Goal: Task Accomplishment & Management: Use online tool/utility

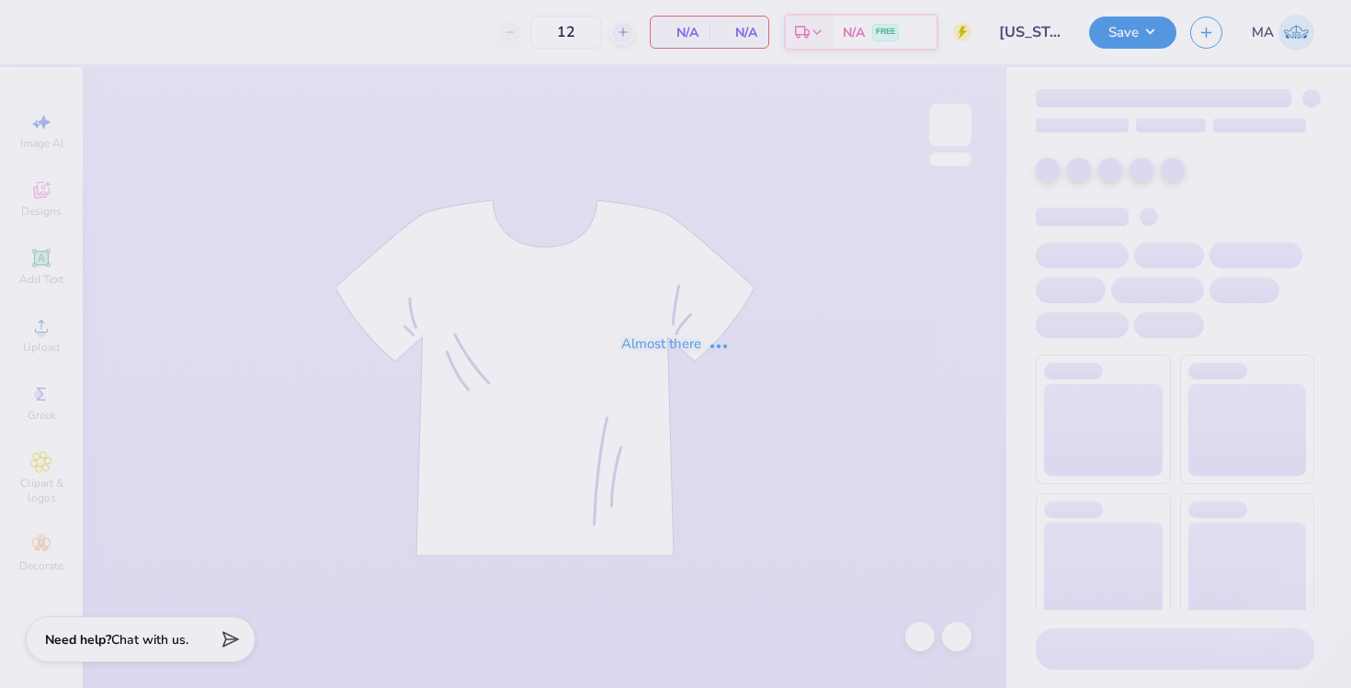
type input "Texas OU Game Week"
type input "150"
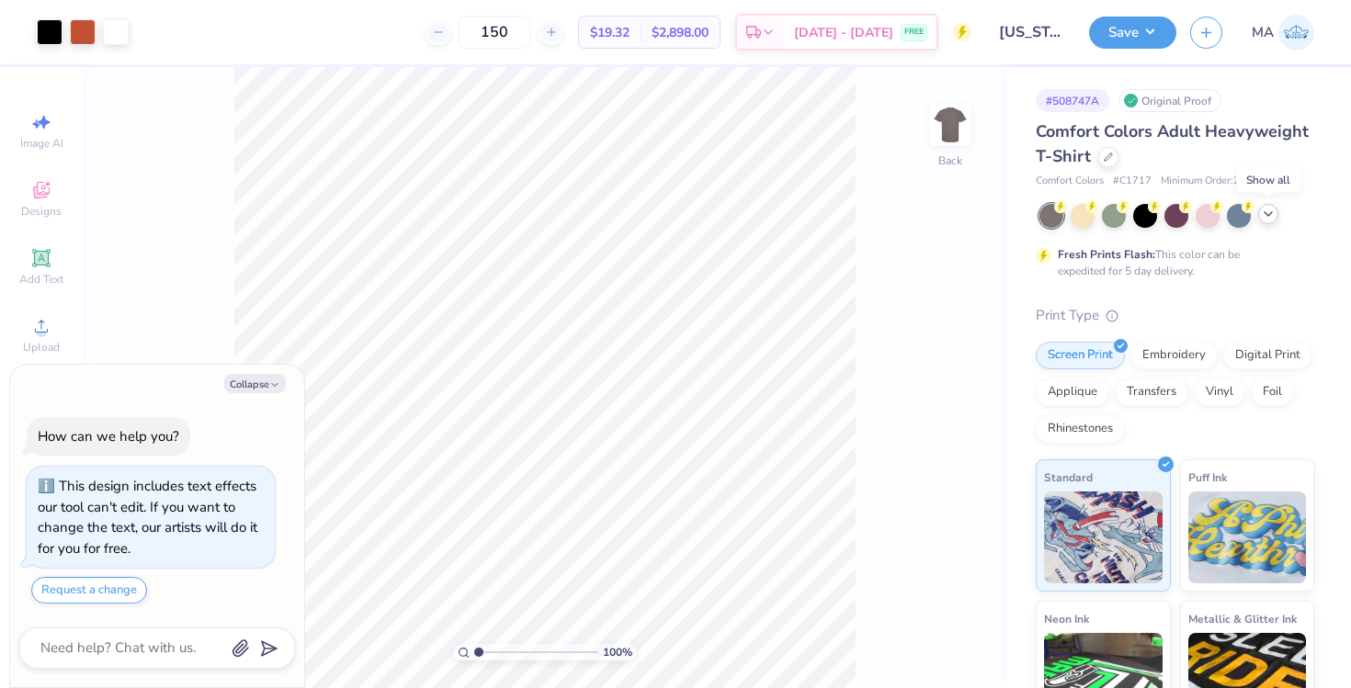
click at [1268, 211] on icon at bounding box center [1268, 214] width 15 height 15
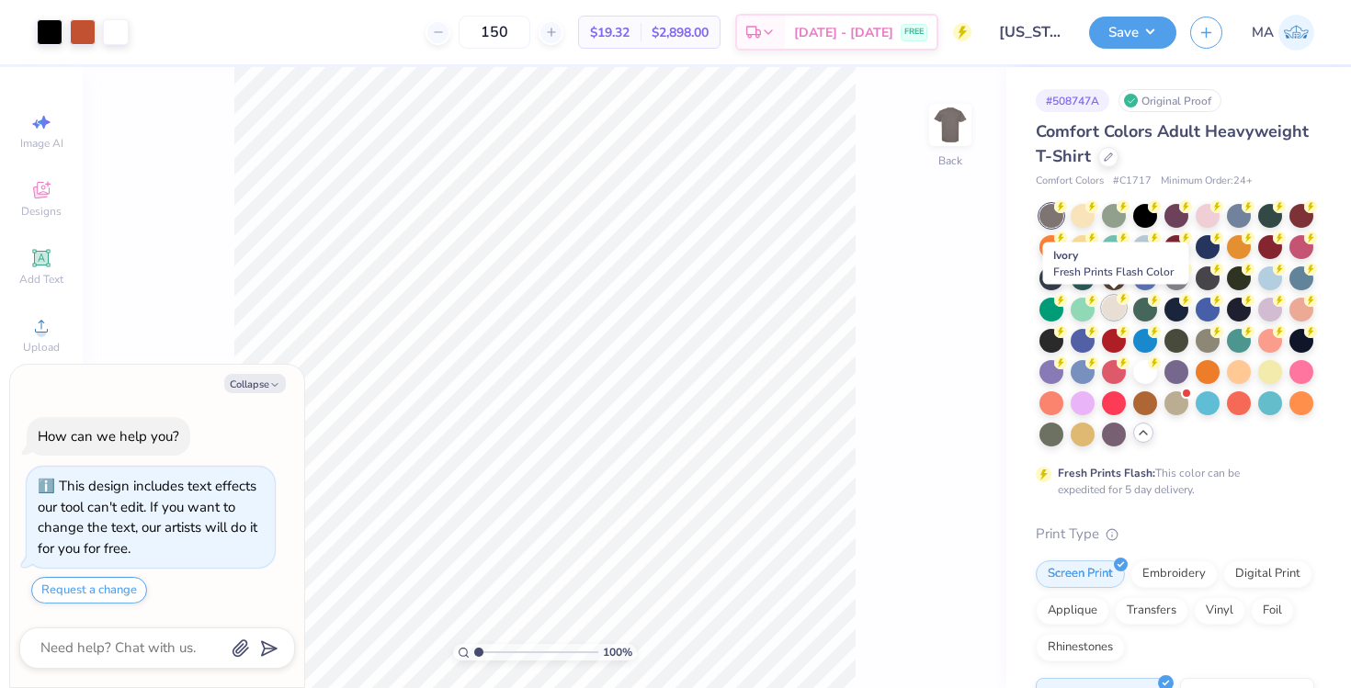
click at [1112, 312] on div at bounding box center [1114, 308] width 24 height 24
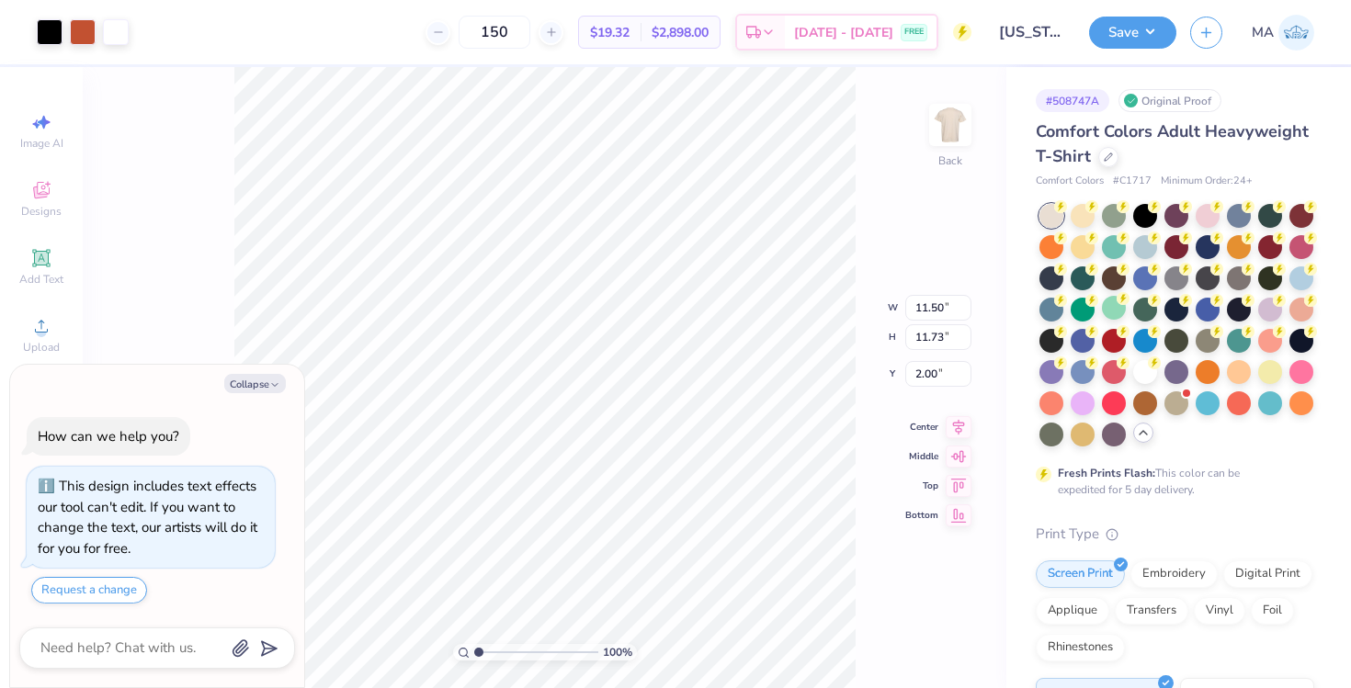
type textarea "x"
type input "10.62"
type input "10.83"
type textarea "x"
type input "3.00"
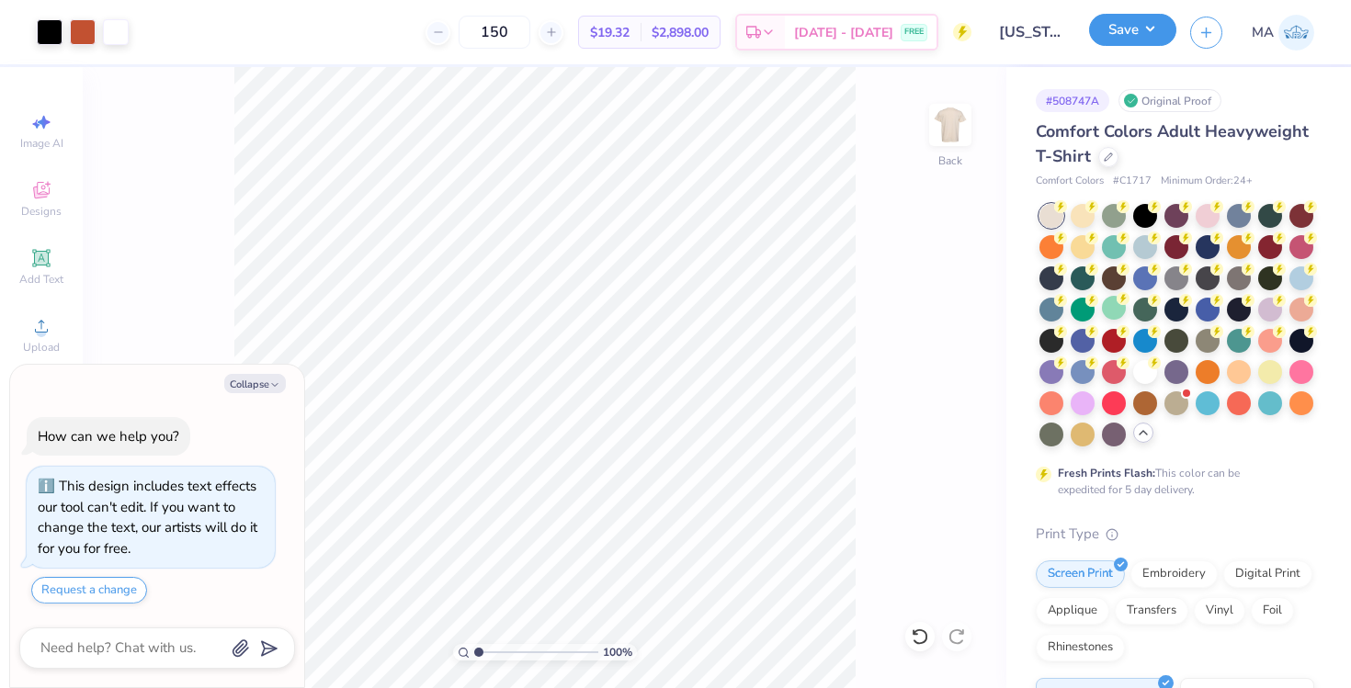
click at [1132, 25] on button "Save" at bounding box center [1132, 30] width 87 height 32
type textarea "x"
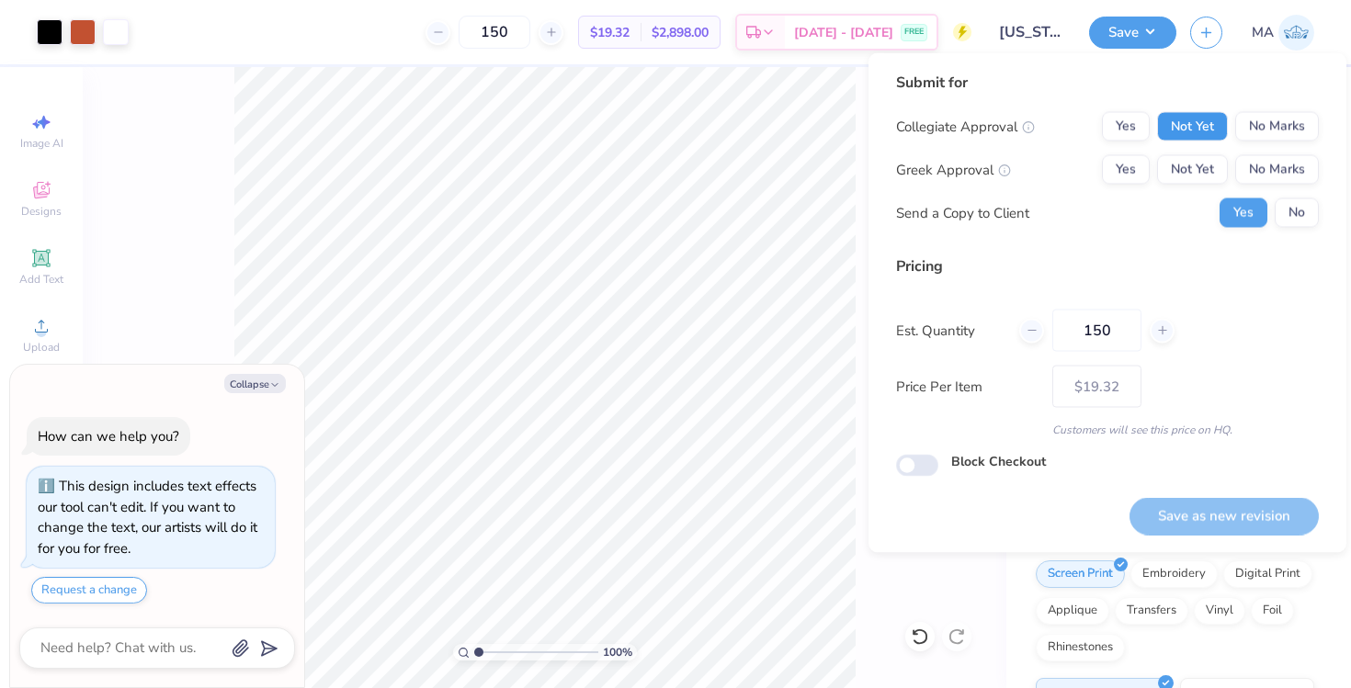
click at [1207, 129] on button "Not Yet" at bounding box center [1192, 126] width 71 height 29
click at [1201, 164] on button "Not Yet" at bounding box center [1192, 169] width 71 height 29
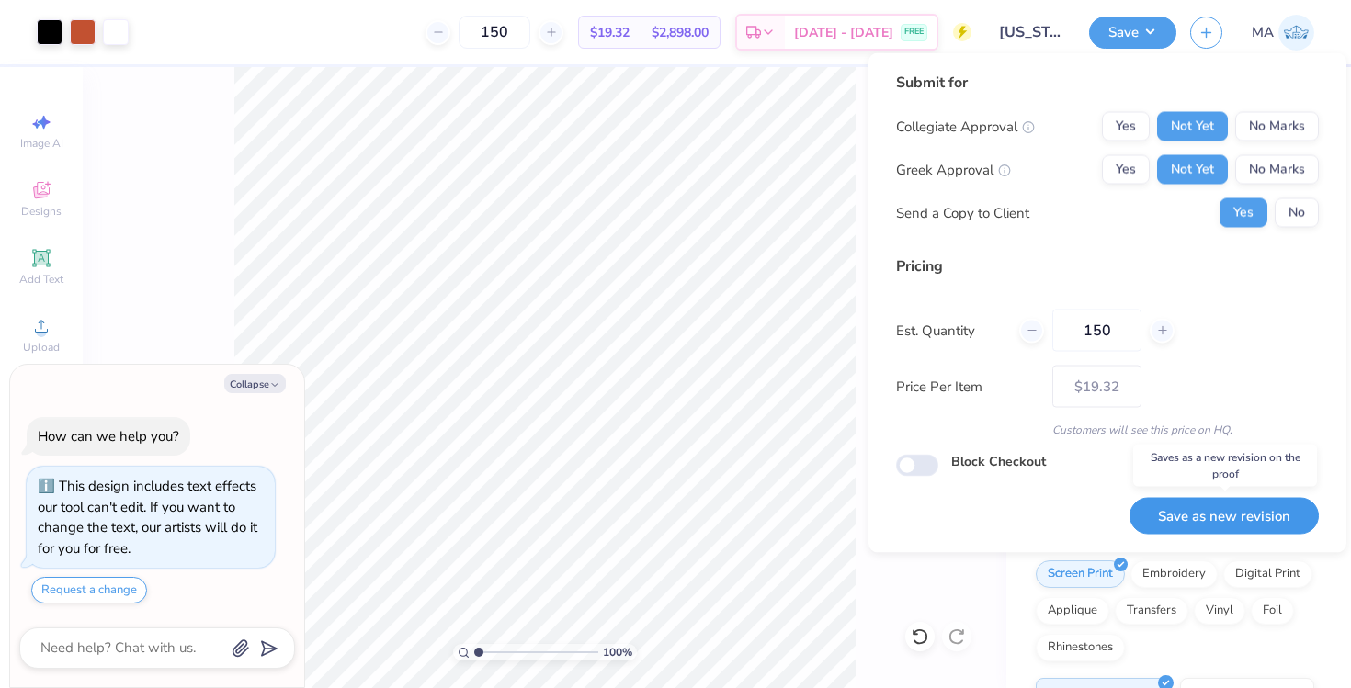
click at [1244, 508] on button "Save as new revision" at bounding box center [1223, 516] width 189 height 38
type input "$19.32"
type textarea "x"
type input "– –"
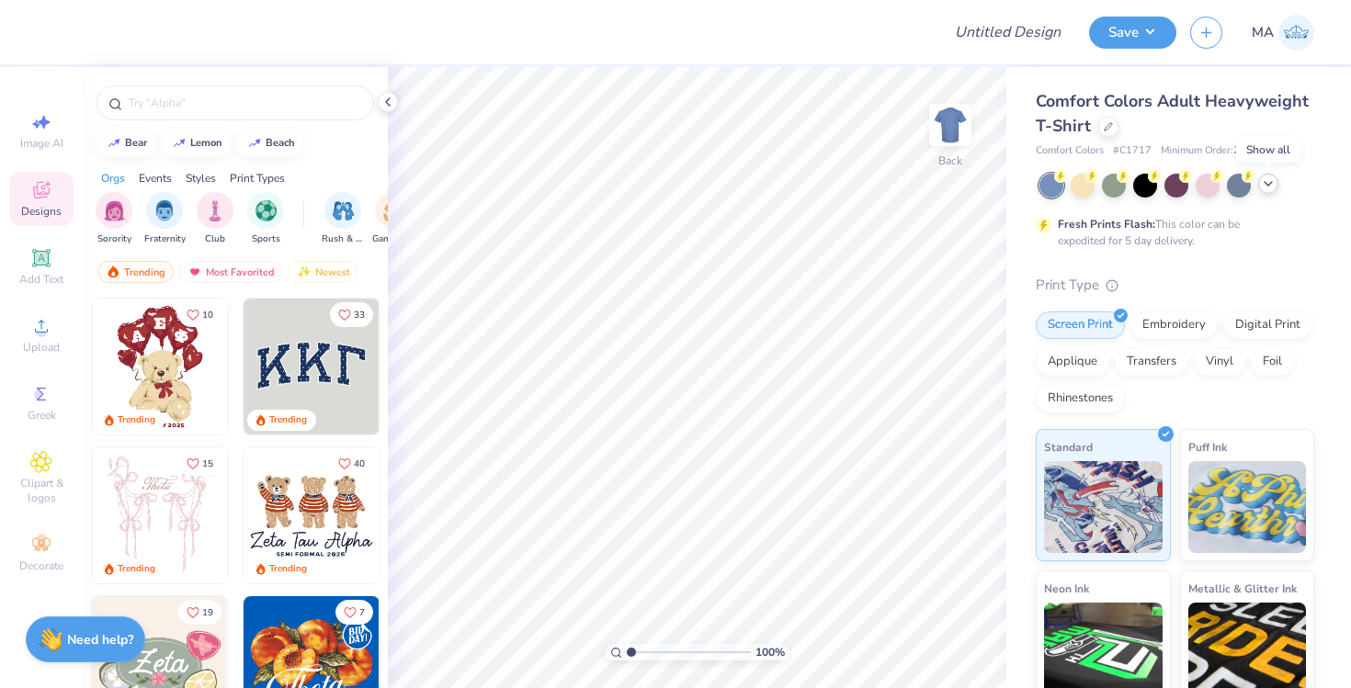
click at [1271, 187] on icon at bounding box center [1268, 183] width 15 height 15
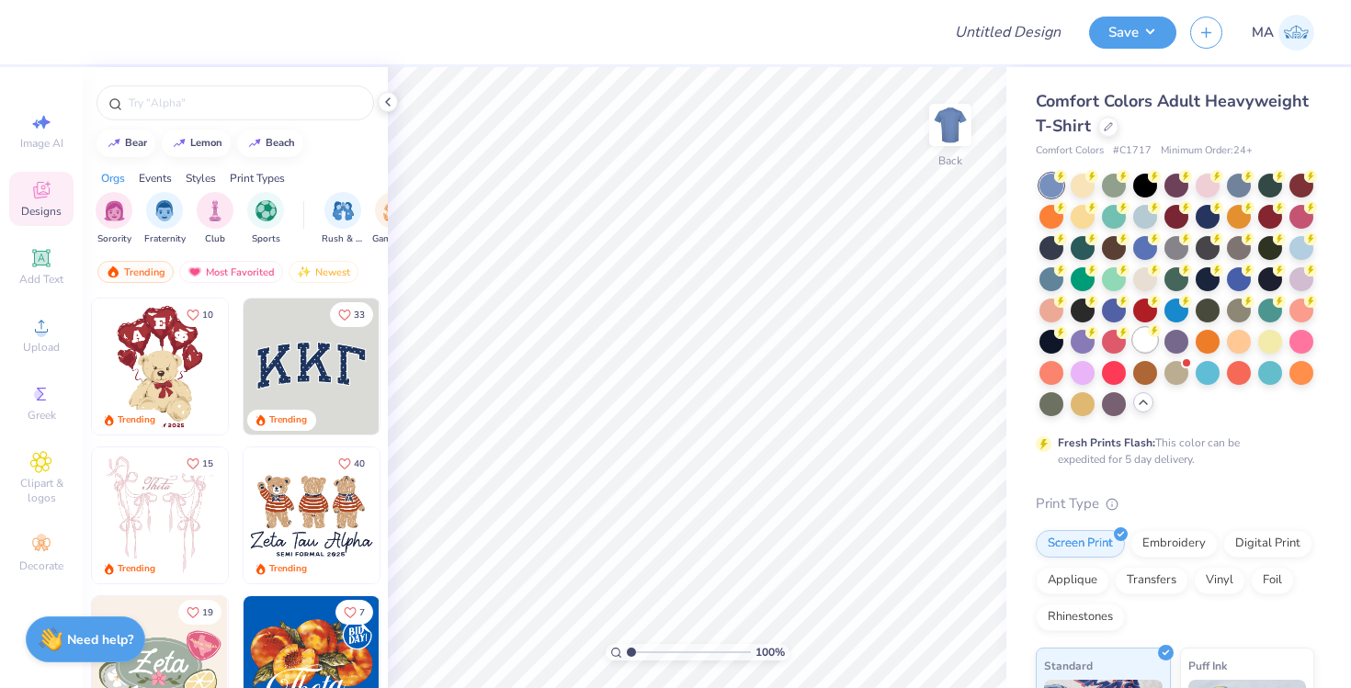
click at [1144, 343] on div at bounding box center [1145, 340] width 24 height 24
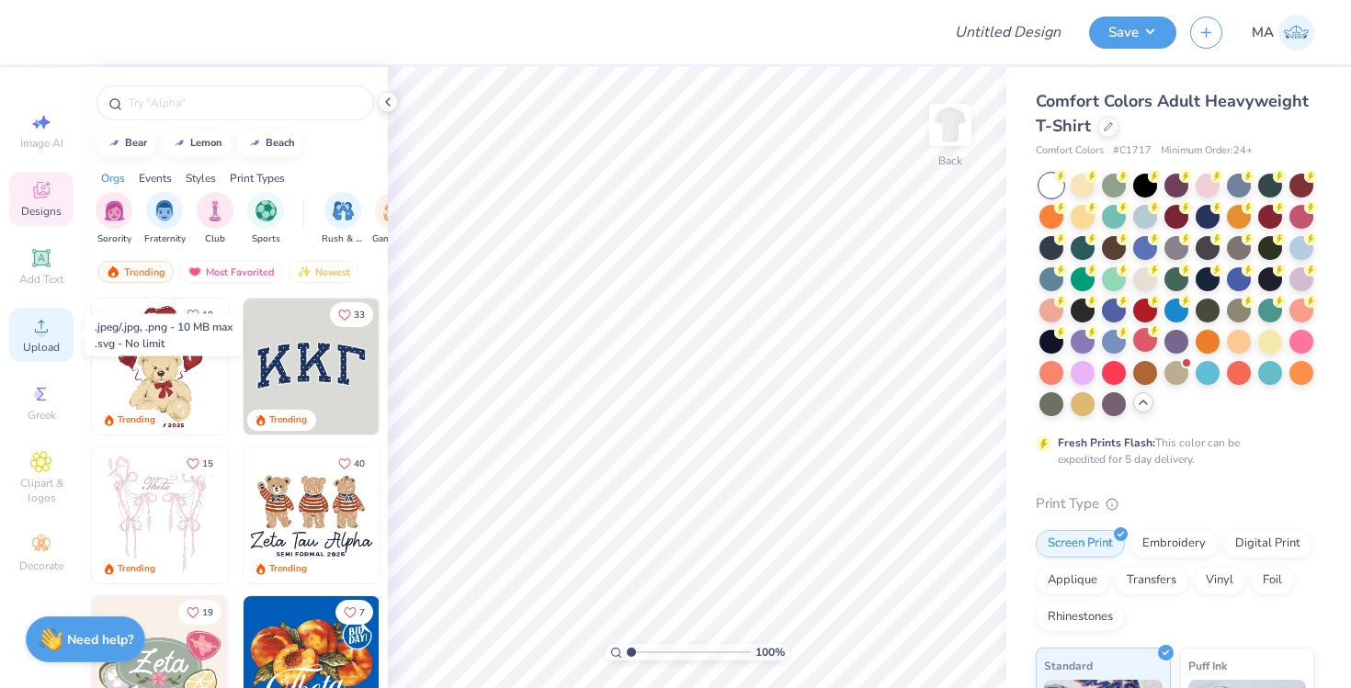
click at [35, 325] on icon at bounding box center [41, 326] width 22 height 22
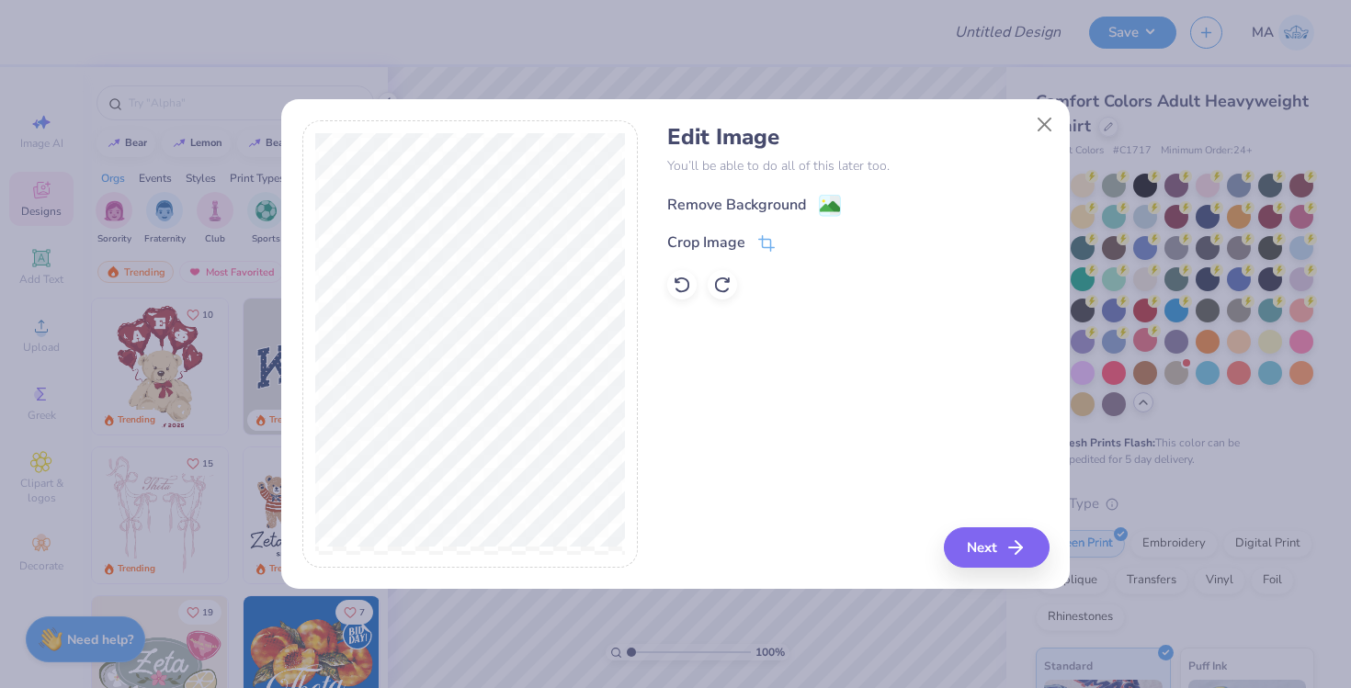
click at [731, 205] on div "Remove Background" at bounding box center [736, 205] width 139 height 22
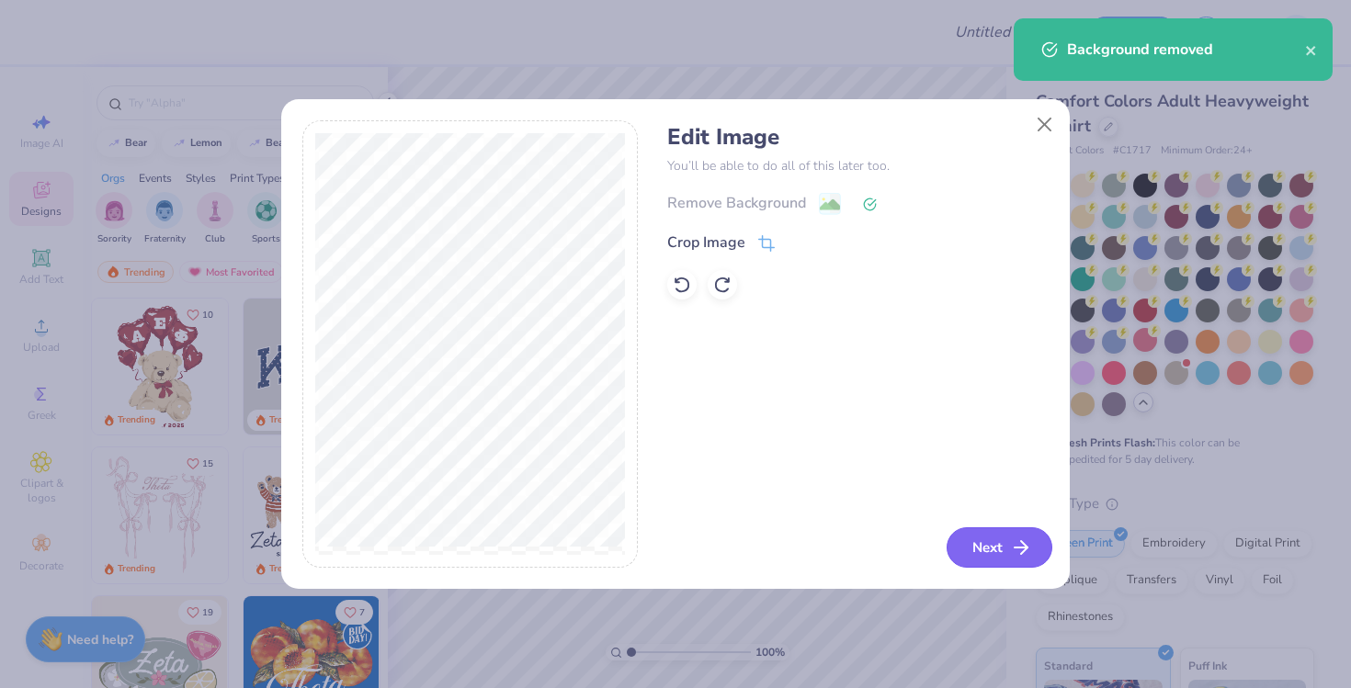
click at [976, 539] on button "Next" at bounding box center [999, 547] width 106 height 40
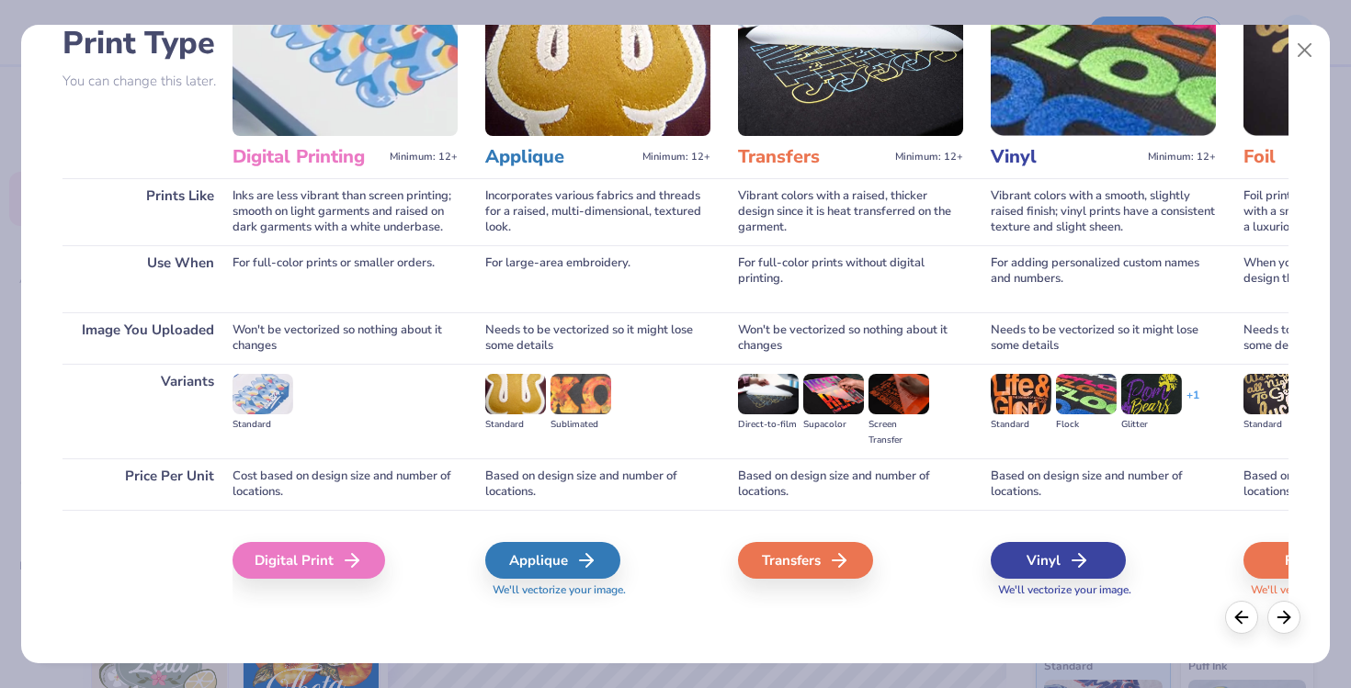
scroll to position [0, 529]
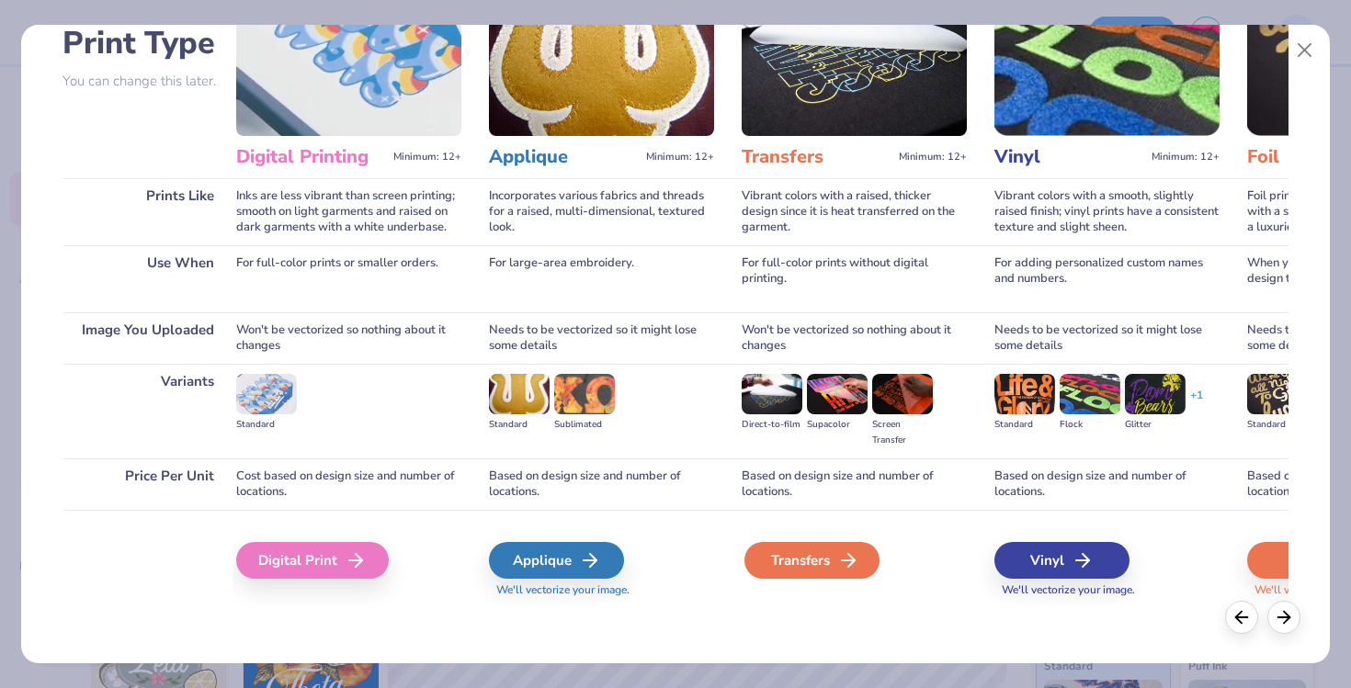
click at [822, 564] on div "Transfers" at bounding box center [811, 560] width 135 height 37
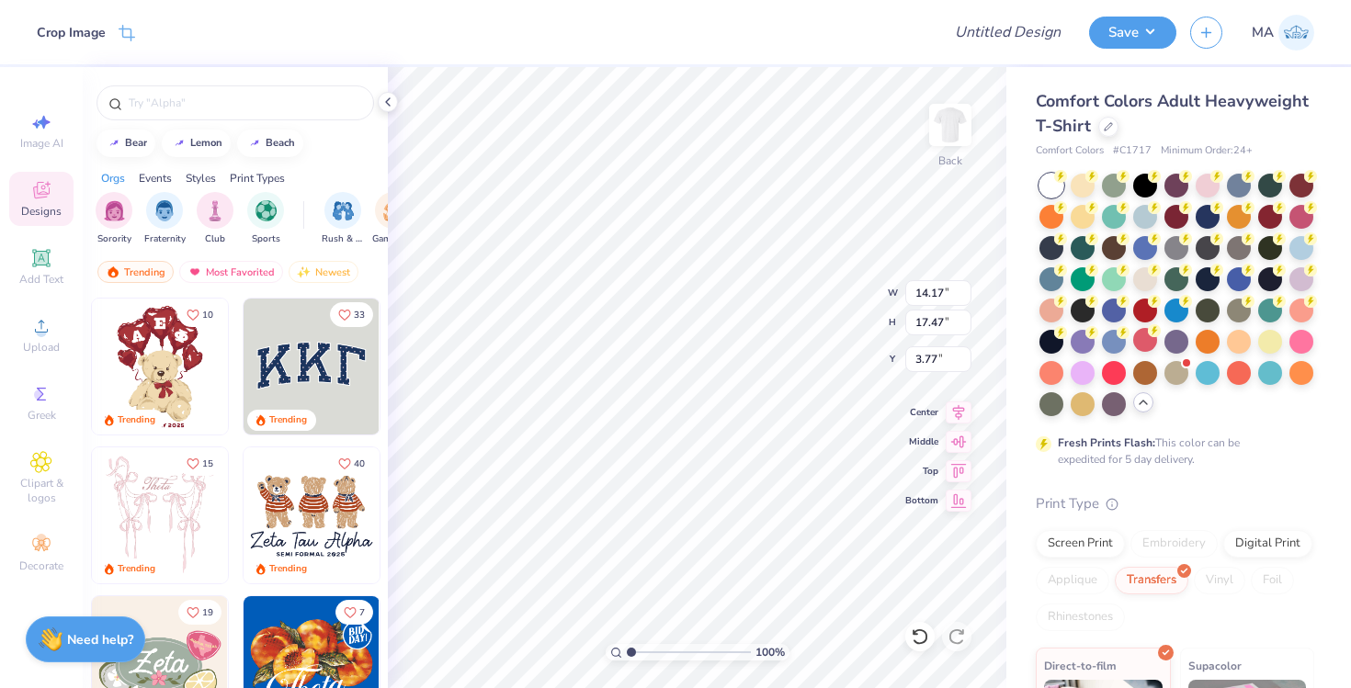
type input "2.69"
type input "3.32"
type input "3.00"
type input "2.18"
type input "2.69"
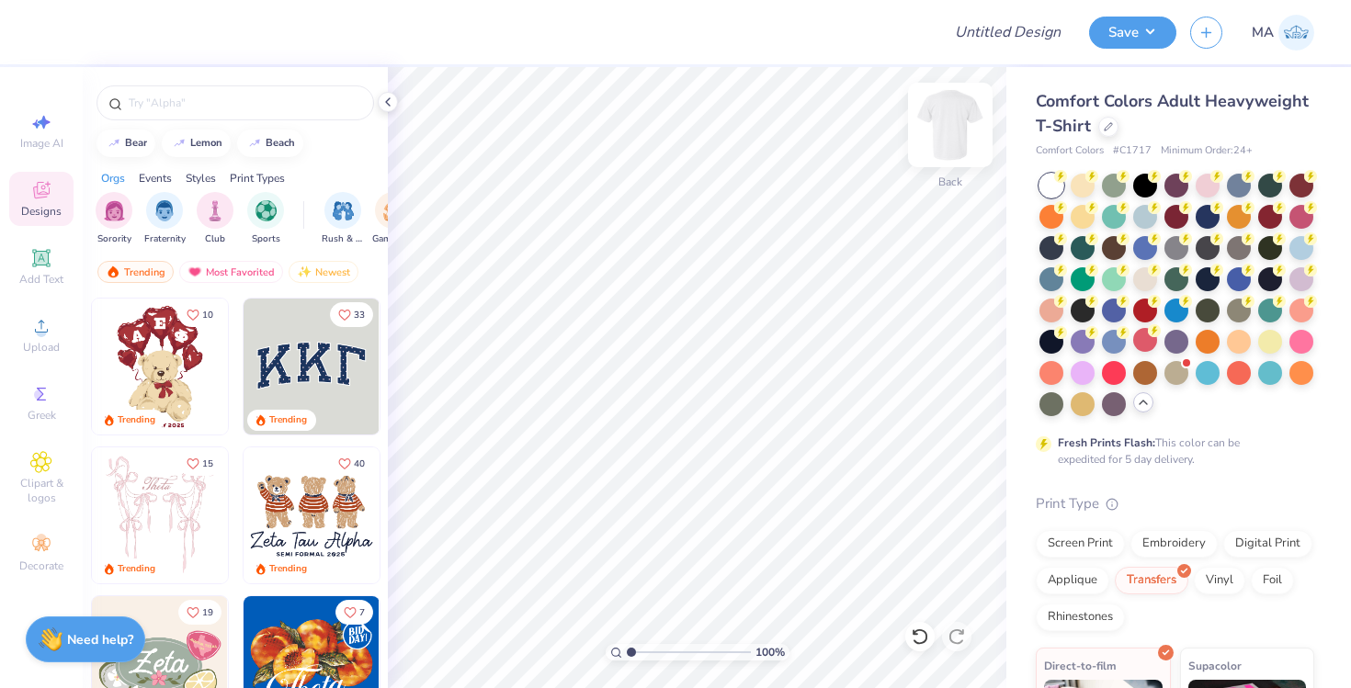
click at [946, 119] on img at bounding box center [950, 125] width 74 height 74
click at [33, 327] on icon at bounding box center [41, 326] width 22 height 22
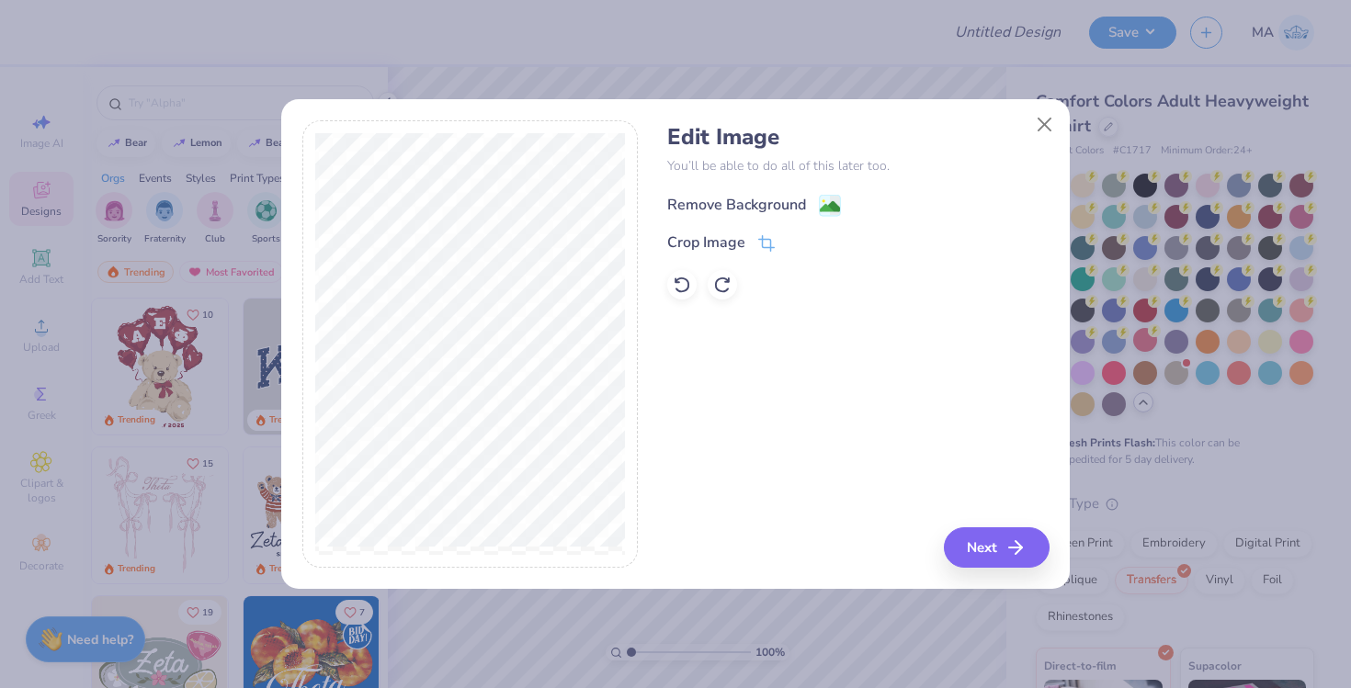
click at [735, 198] on div "Remove Background" at bounding box center [736, 205] width 139 height 22
click at [685, 280] on icon at bounding box center [682, 285] width 18 height 18
click at [709, 245] on div "Crop Image" at bounding box center [706, 244] width 78 height 22
click at [798, 241] on icon at bounding box center [797, 242] width 11 height 11
click at [976, 552] on button "Next" at bounding box center [999, 547] width 106 height 40
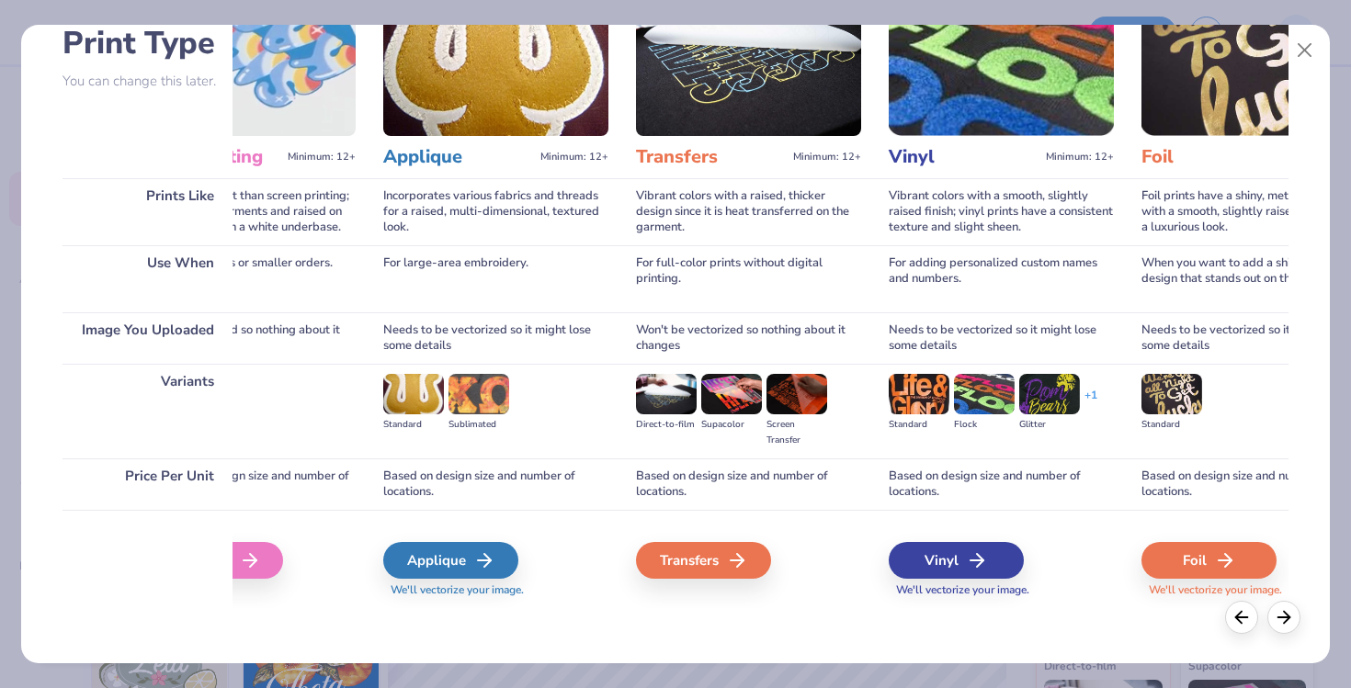
scroll to position [0, 639]
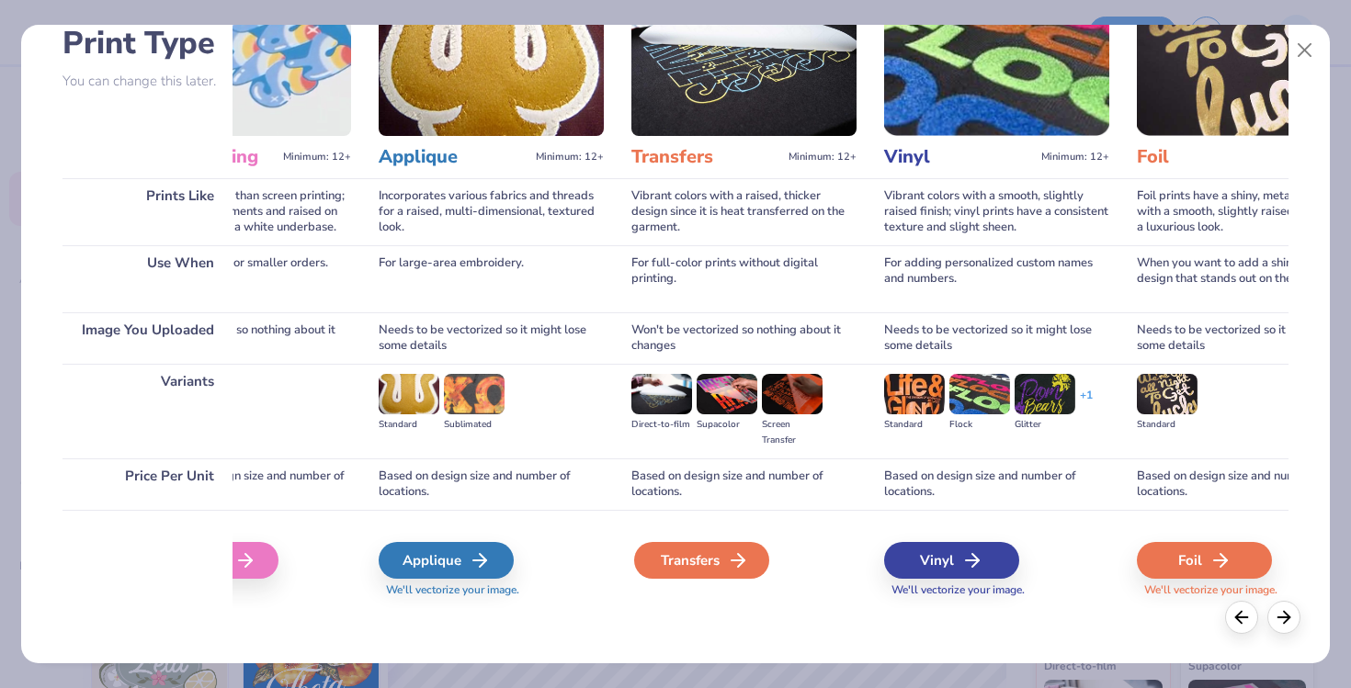
click at [715, 565] on div "Transfers" at bounding box center [701, 560] width 135 height 37
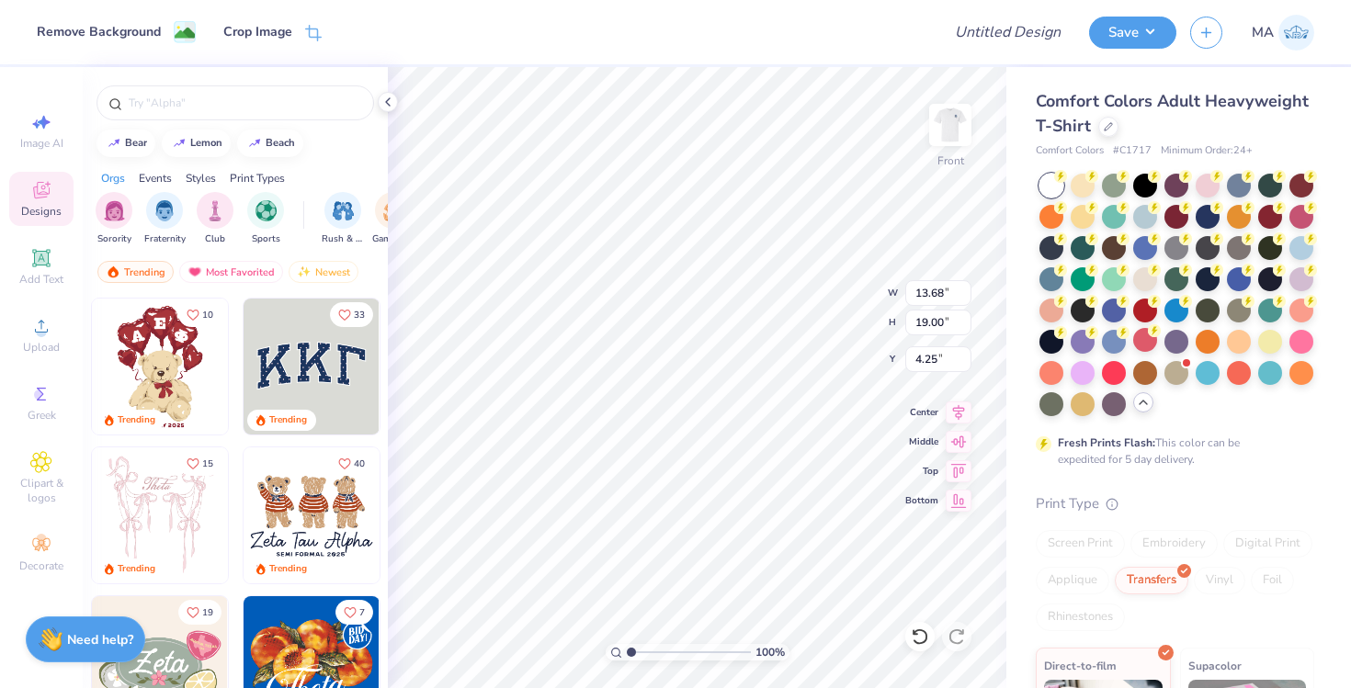
type input "9.19"
type input "12.76"
type input "4.18"
type input "9.06"
type input "12.58"
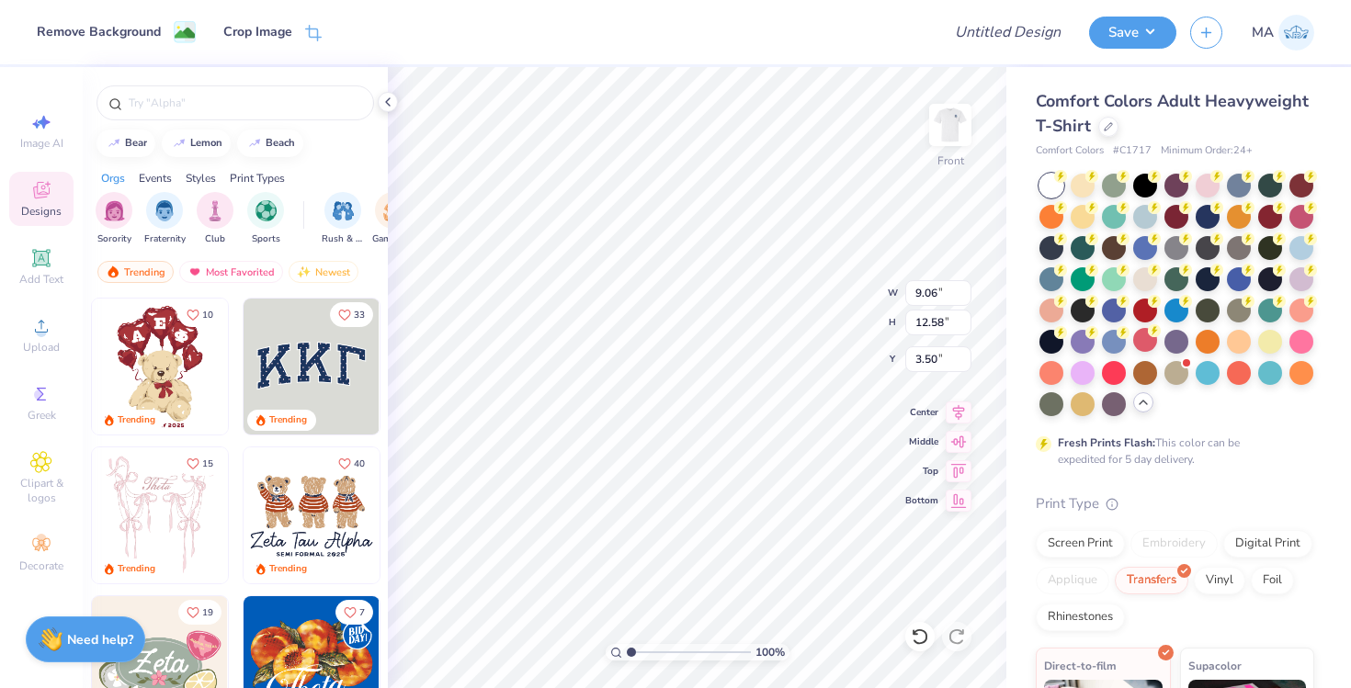
type input "3.75"
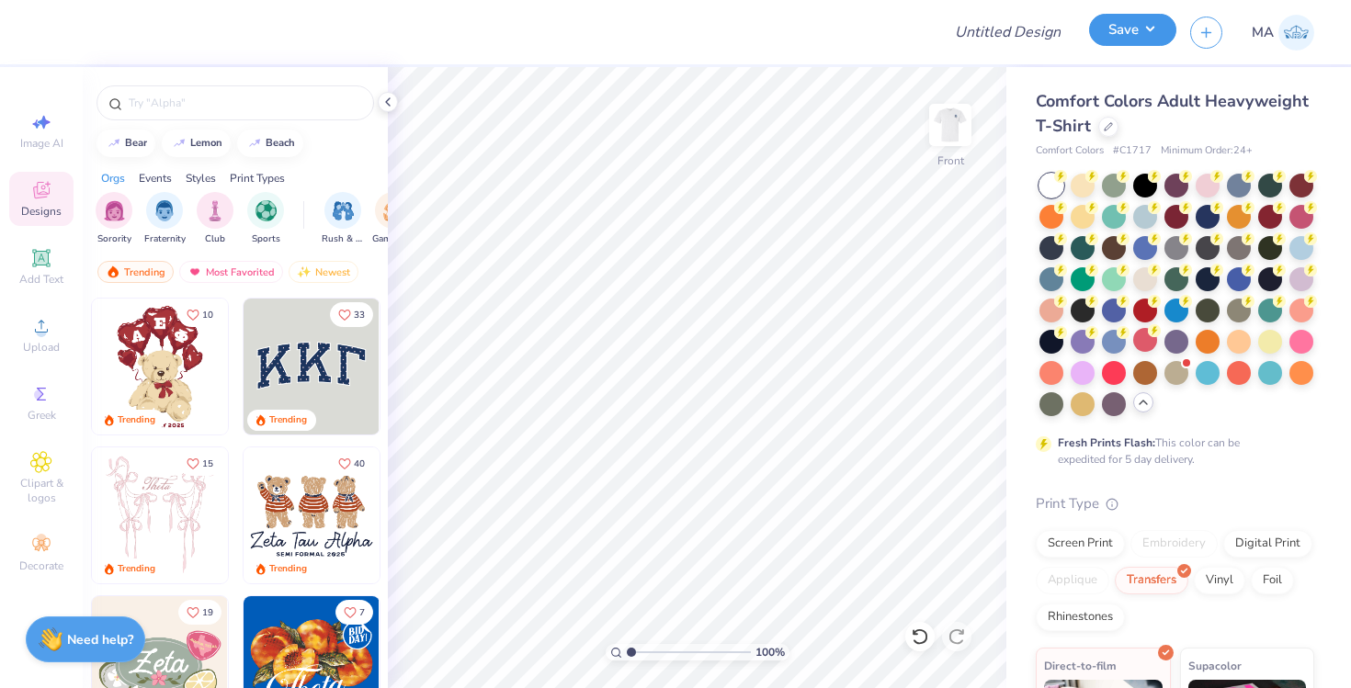
click at [1122, 29] on button "Save" at bounding box center [1132, 30] width 87 height 32
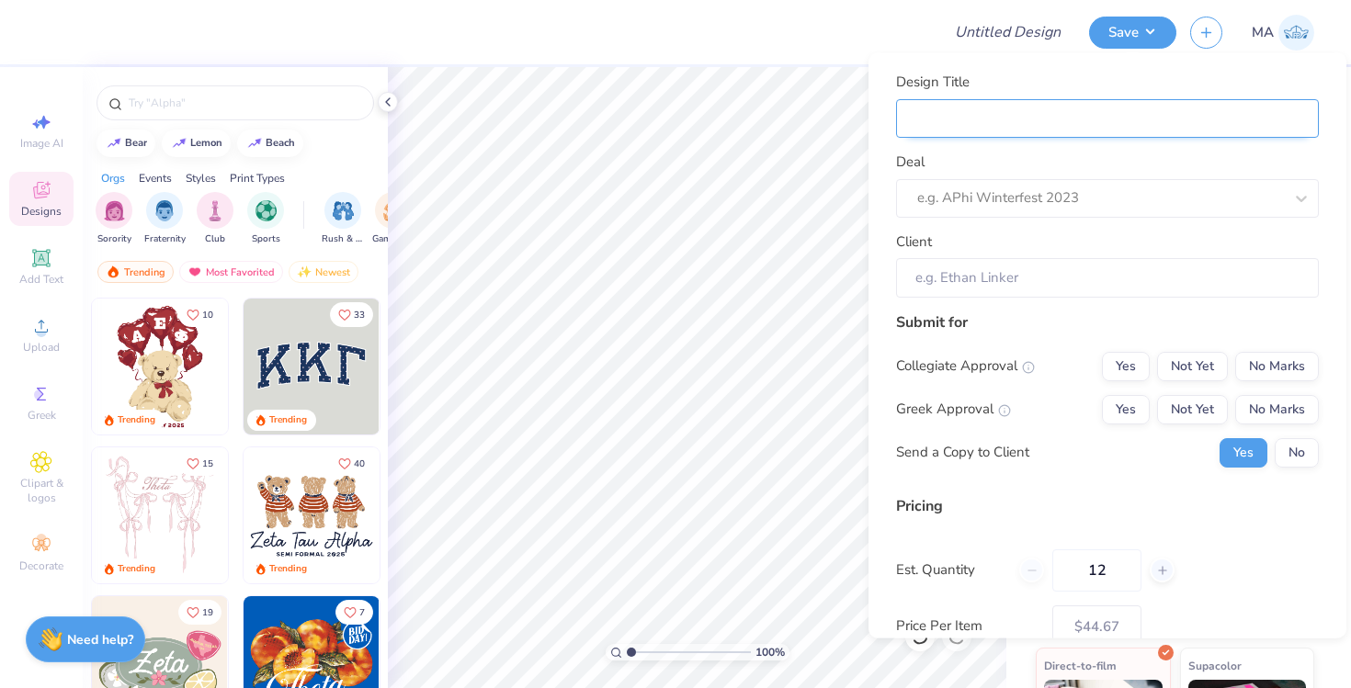
click at [926, 122] on input "Design Title" at bounding box center [1107, 118] width 423 height 40
type input "B"
type input "Ba"
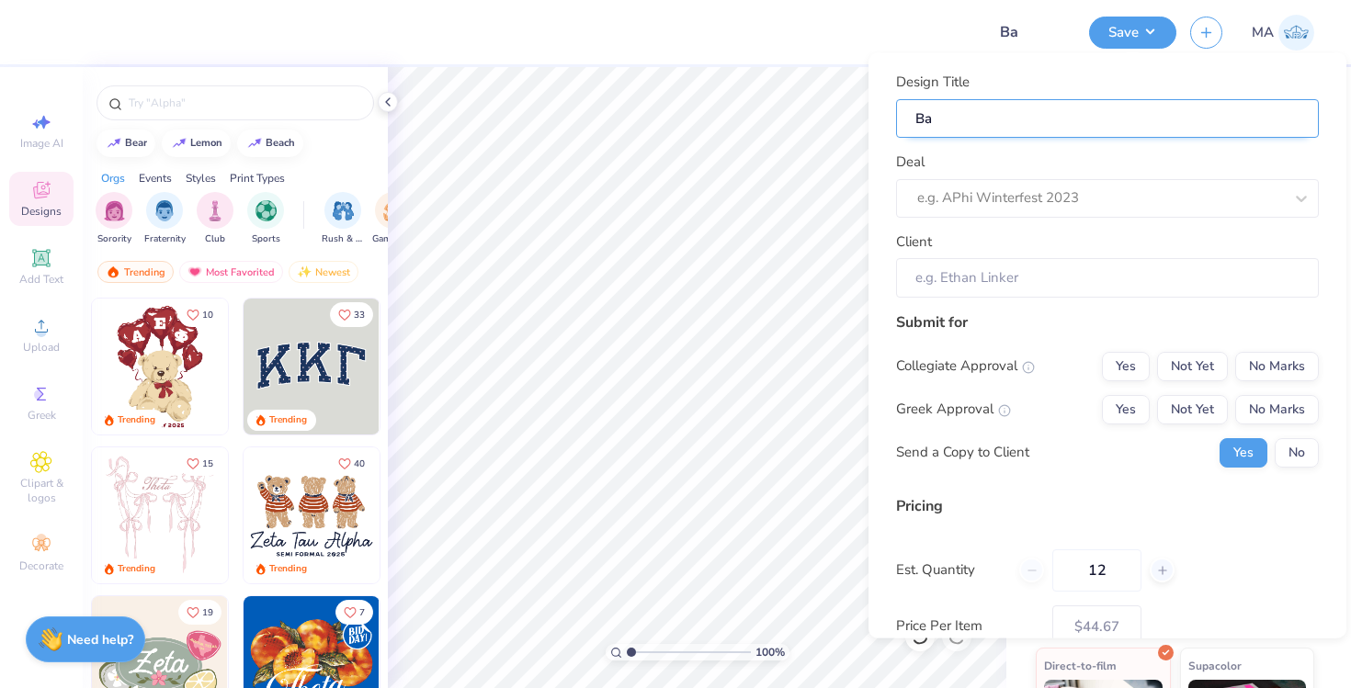
type input "Bas"
type input "Base"
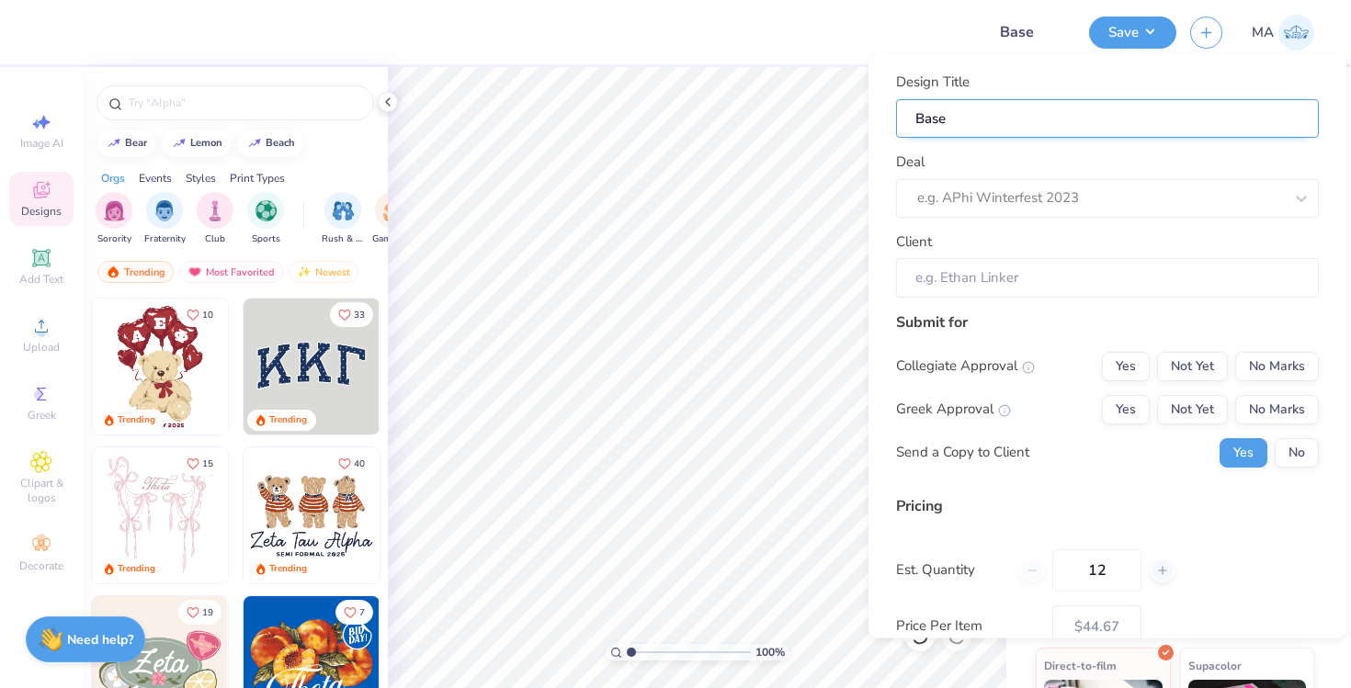
type input "Base"
type input "Baseb"
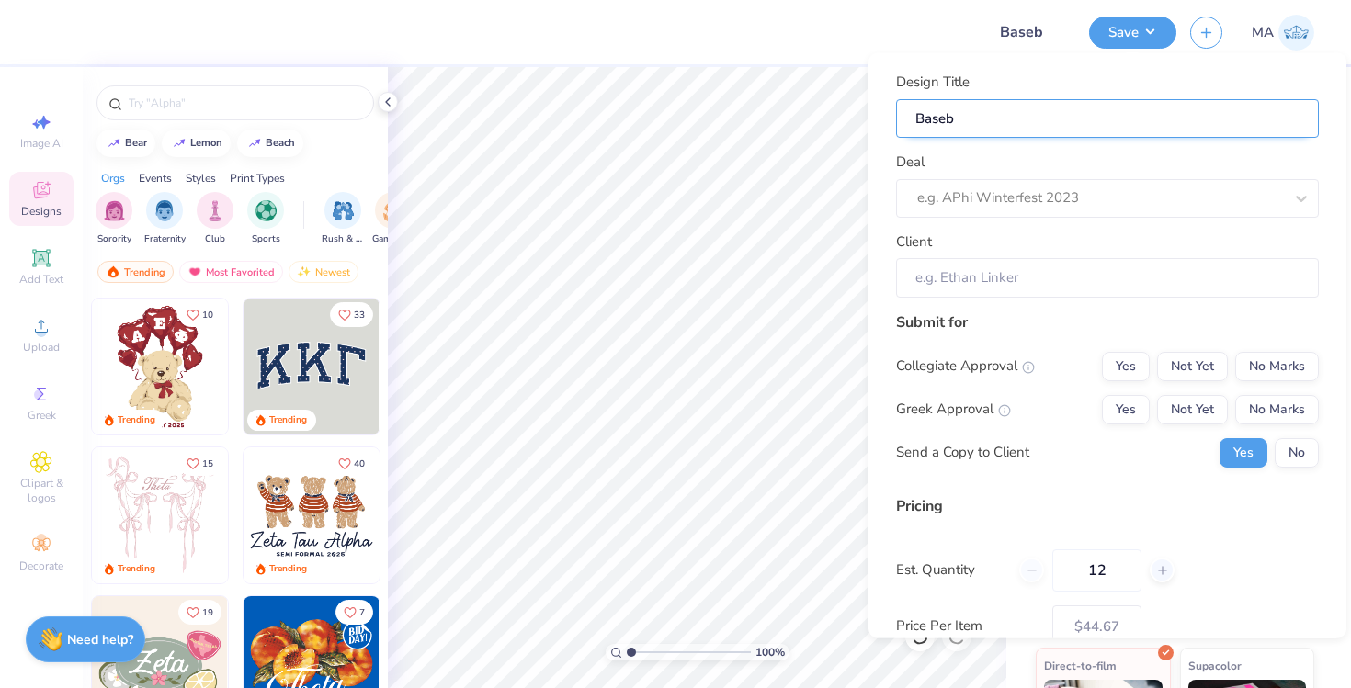
type input "Baseba"
type input "Basebal"
type input "Baseball"
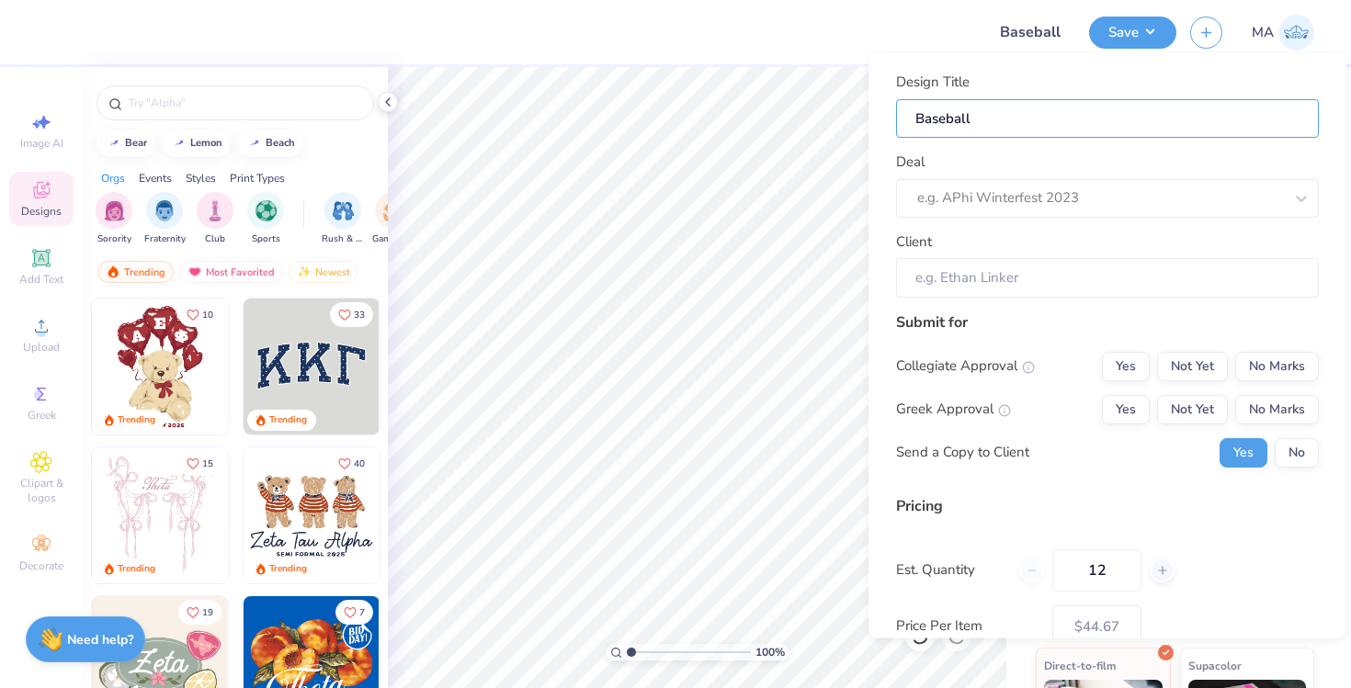
type input "Baseball"
type input "Baseball C"
type input "Baseball Co"
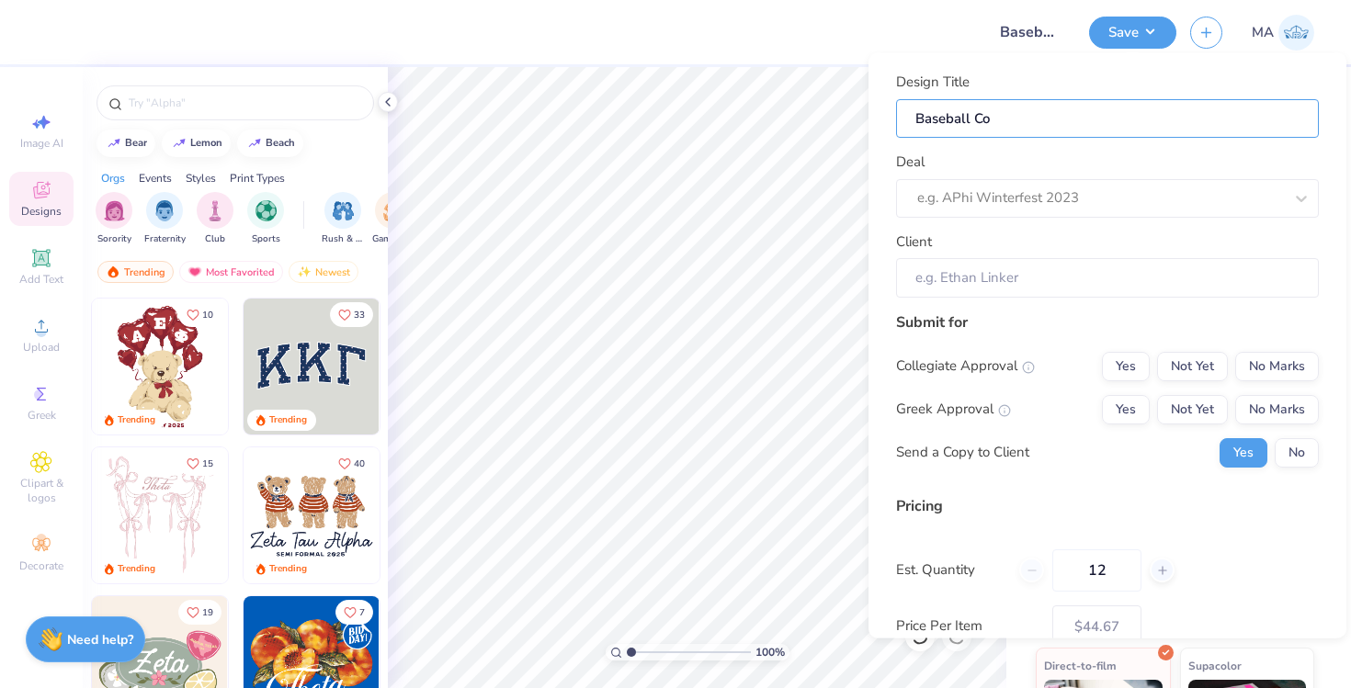
type input "Baseball Com"
type input "Baseball Comf"
type input "Baseball Comfo"
type input "Baseball Comfor"
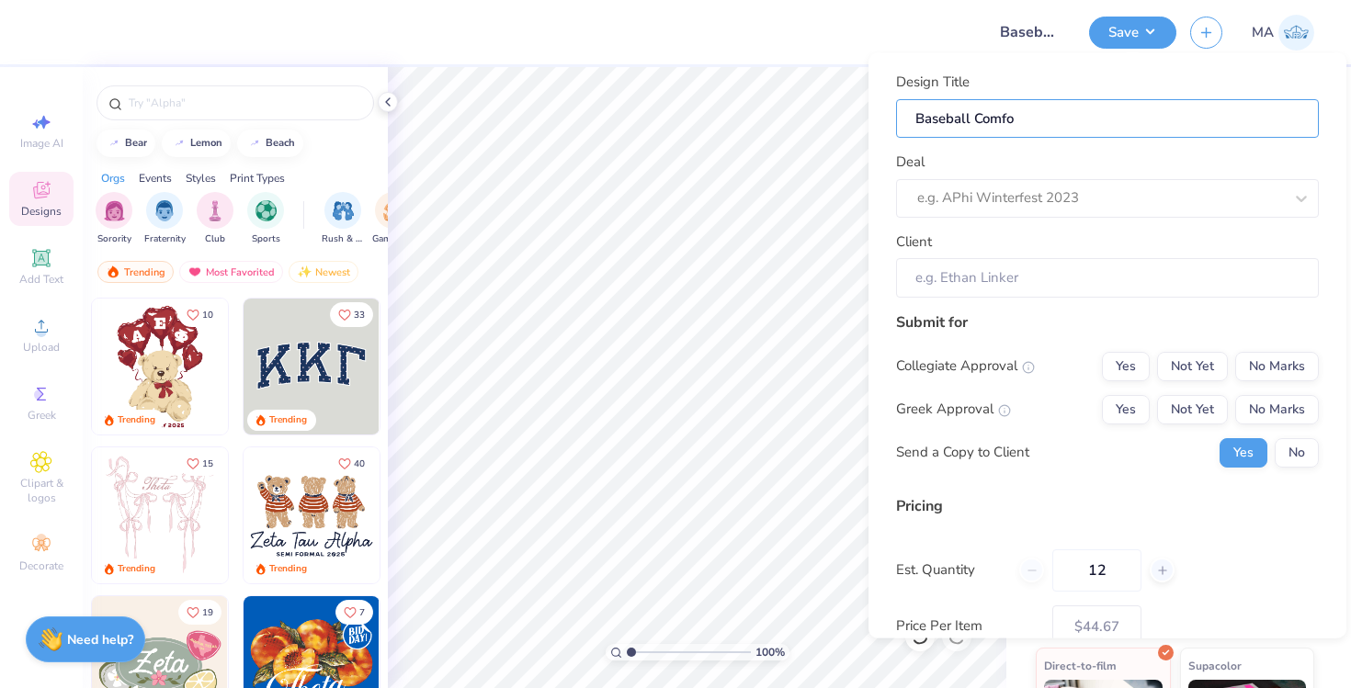
type input "Baseball Comfor"
type input "Baseball Comfort"
type input "Baseball Comfor"
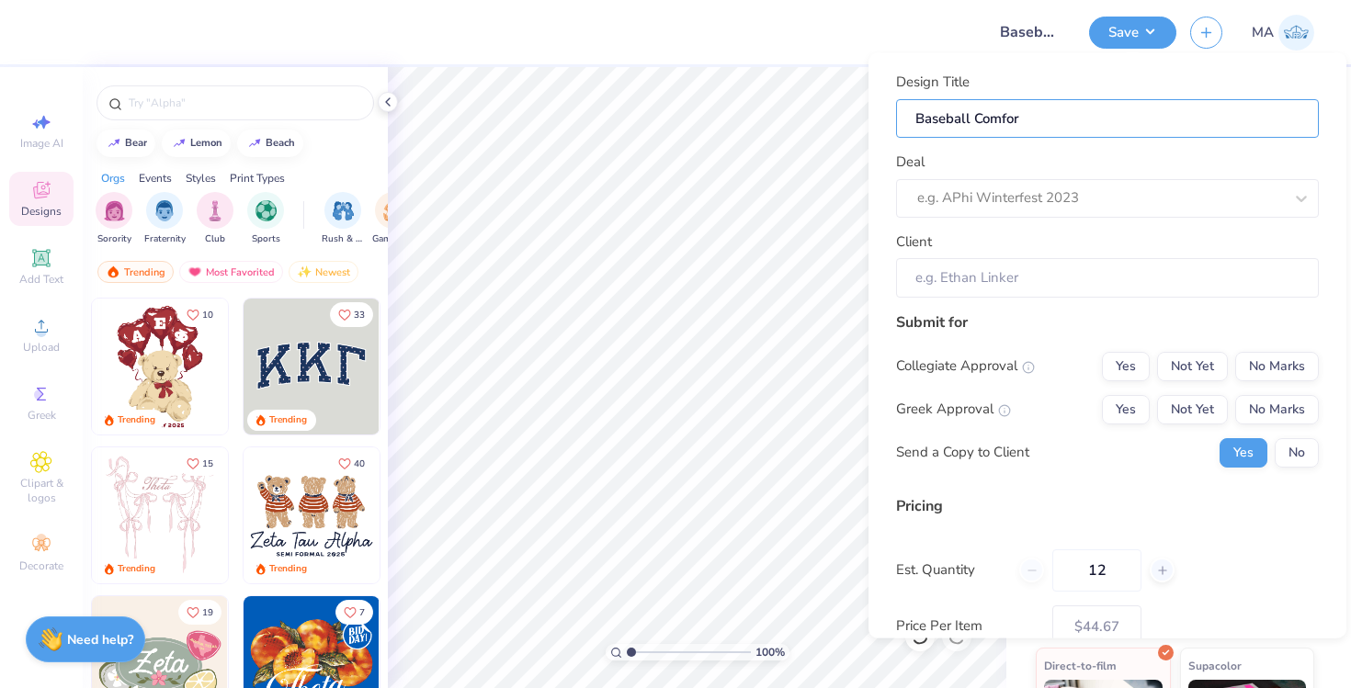
type input "Baseball Comfo"
type input "Baseball Comf"
type input "Baseball Com"
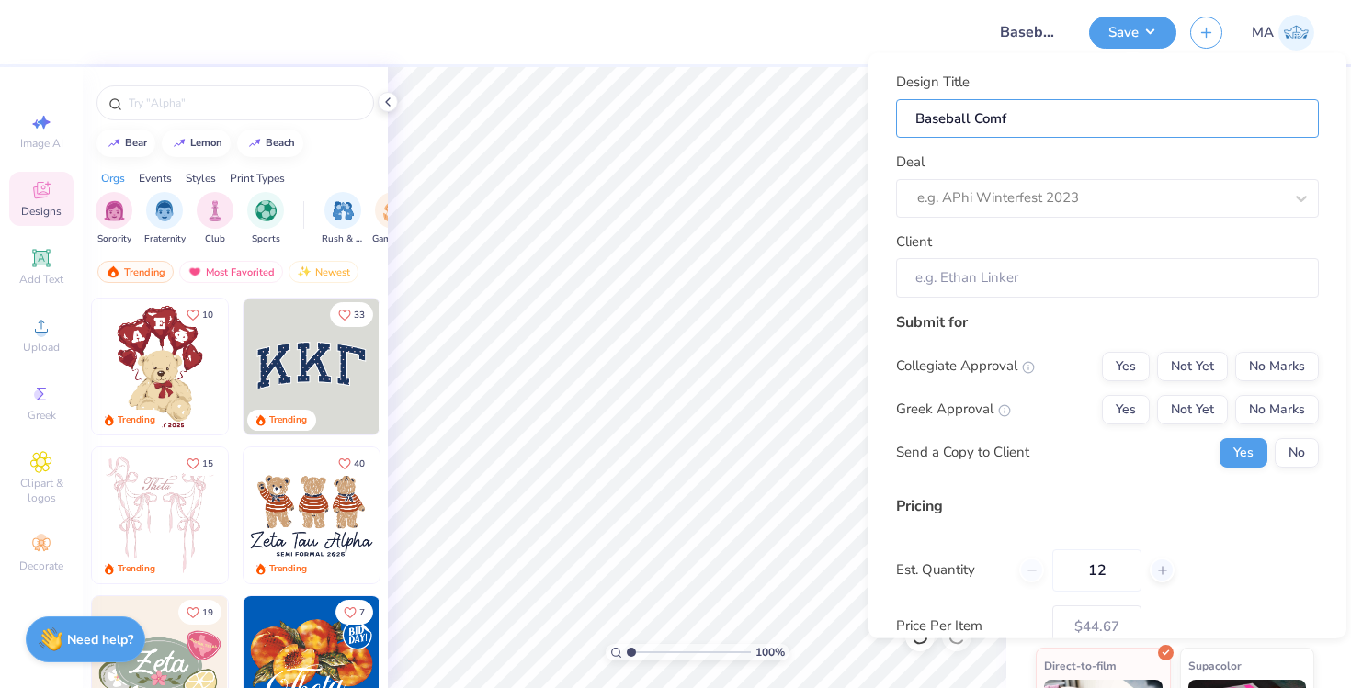
type input "Baseball Com"
type input "Baseball Co"
type input "Baseball C"
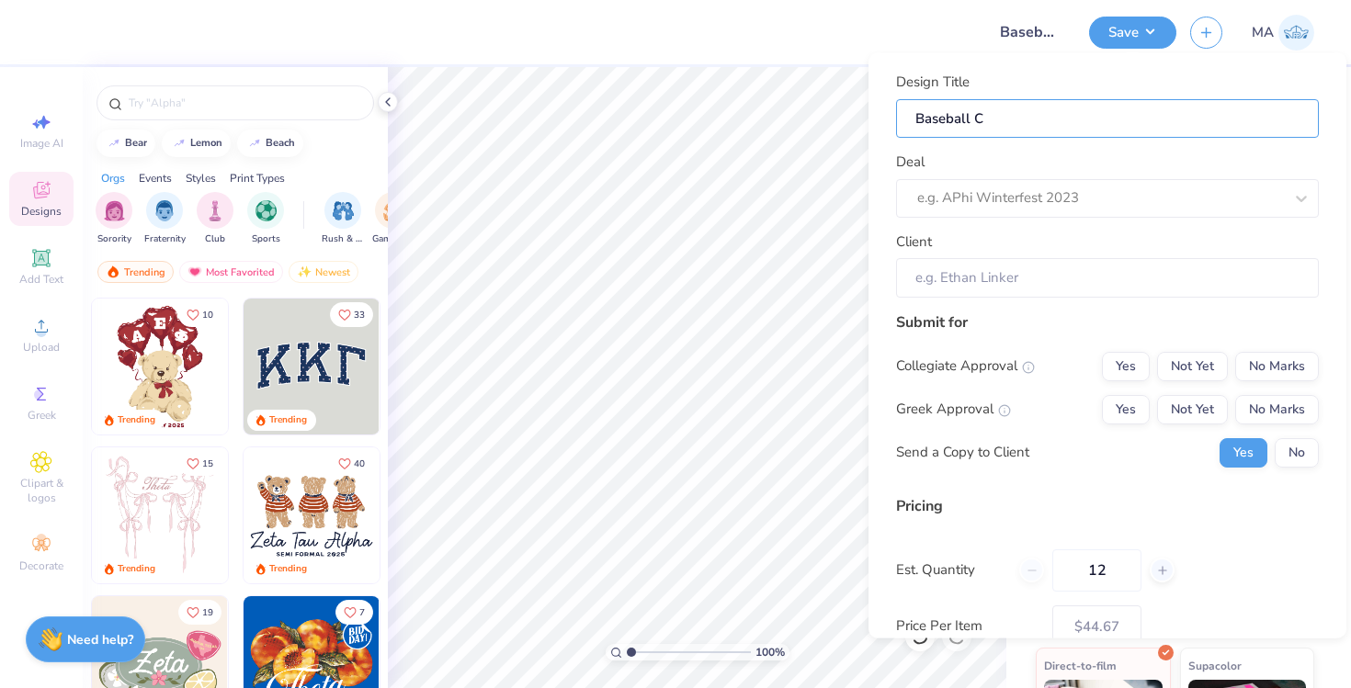
type input "Baseball CC"
type input "Baseball CC M"
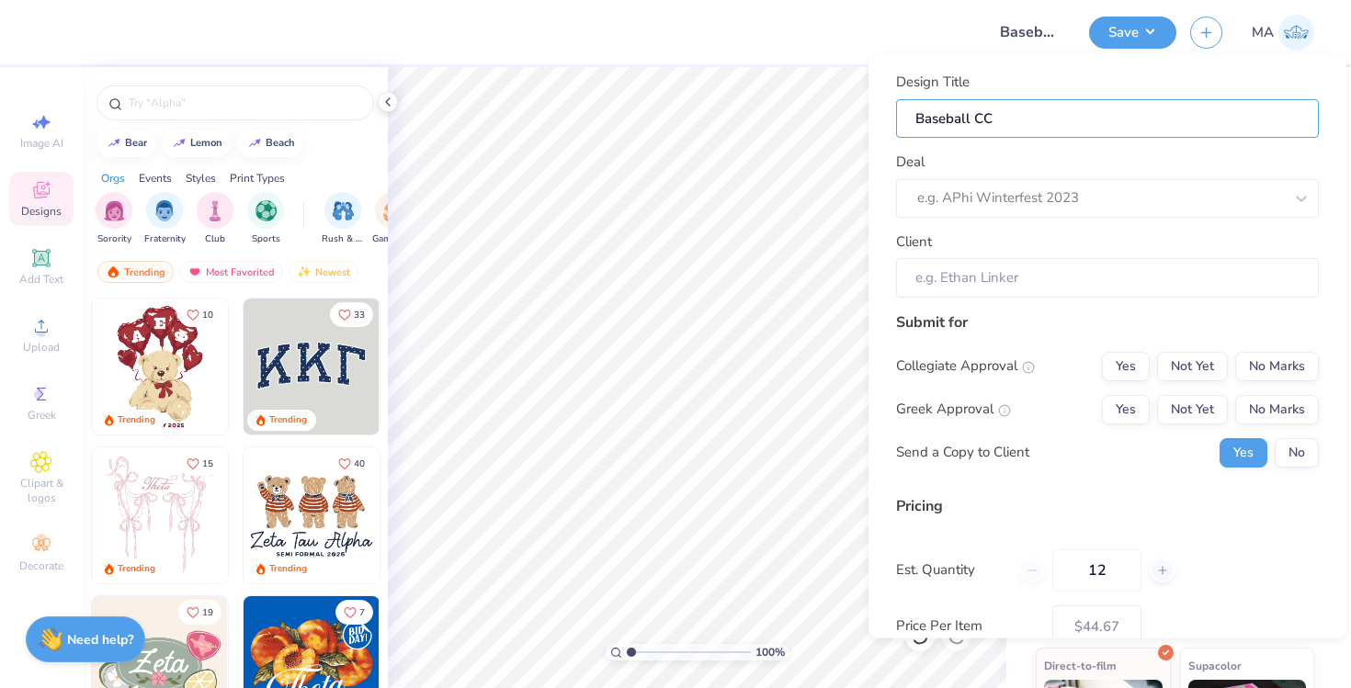
type input "Baseball CC M"
type input "Baseball CC Me"
type input "Baseball CC Mer"
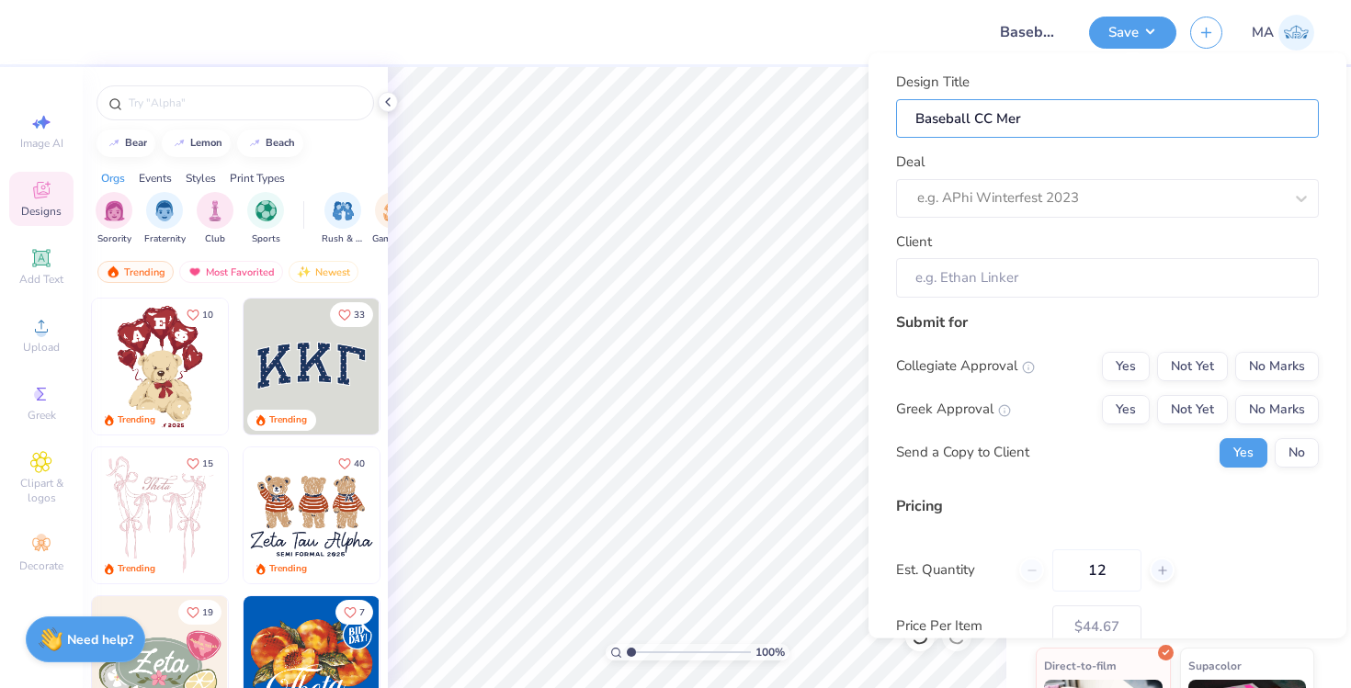
type input "Baseball CC Merc"
type input "Baseball CC Merch"
click at [944, 204] on div at bounding box center [1100, 198] width 366 height 25
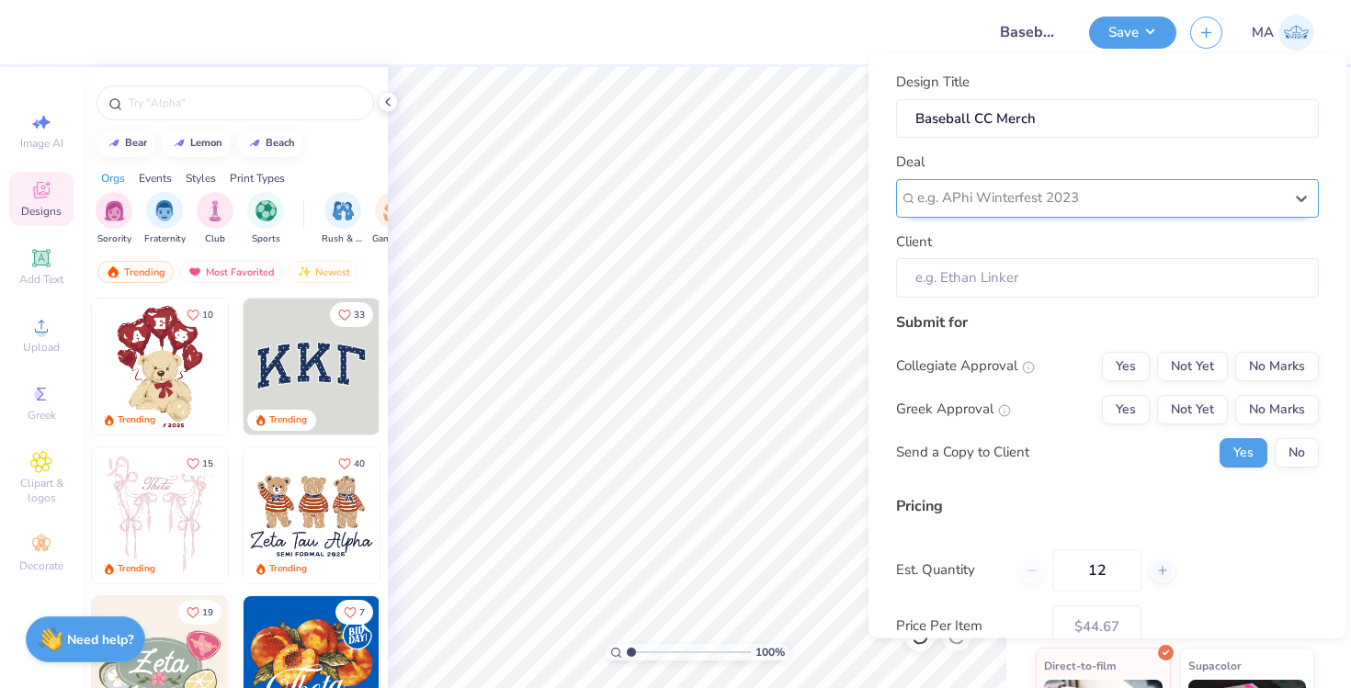
click at [934, 201] on div at bounding box center [1100, 198] width 366 height 25
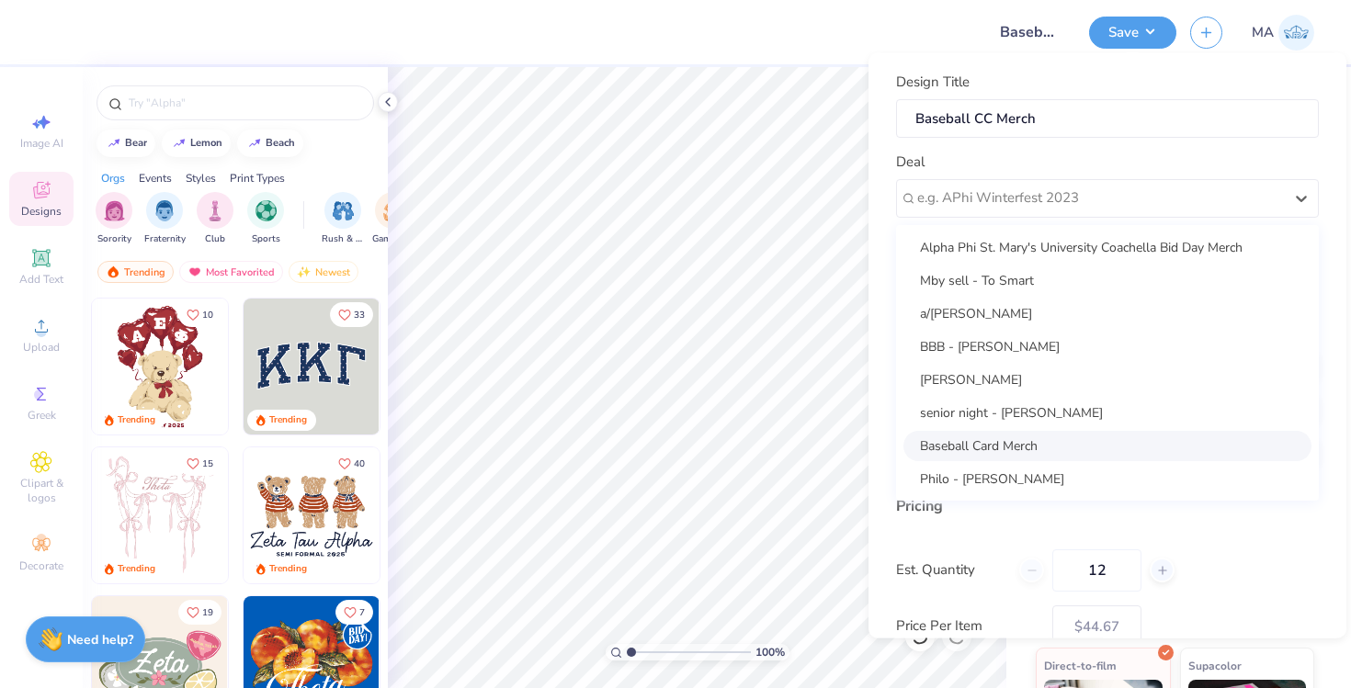
click at [948, 439] on div "Baseball Card Merch" at bounding box center [1107, 445] width 408 height 30
type input "Suzanne Frisbie"
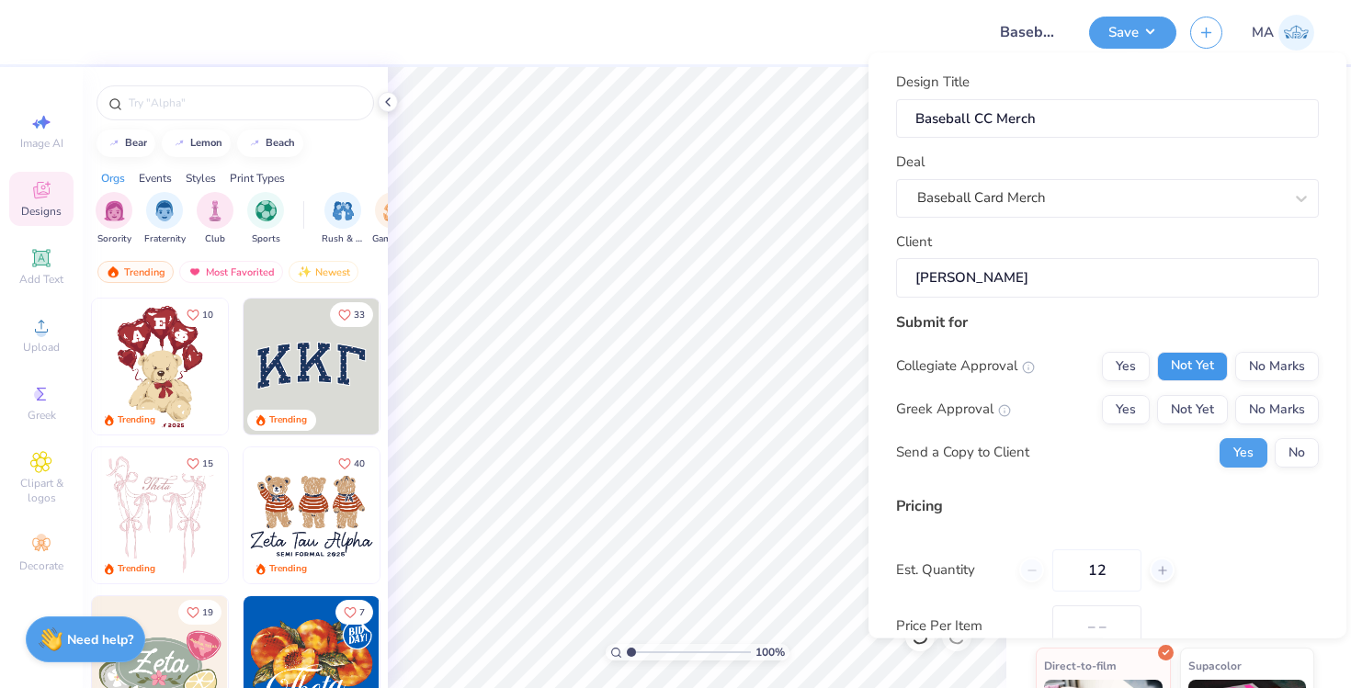
click at [1187, 368] on button "Not Yet" at bounding box center [1192, 365] width 71 height 29
click at [1185, 409] on button "Not Yet" at bounding box center [1192, 408] width 71 height 29
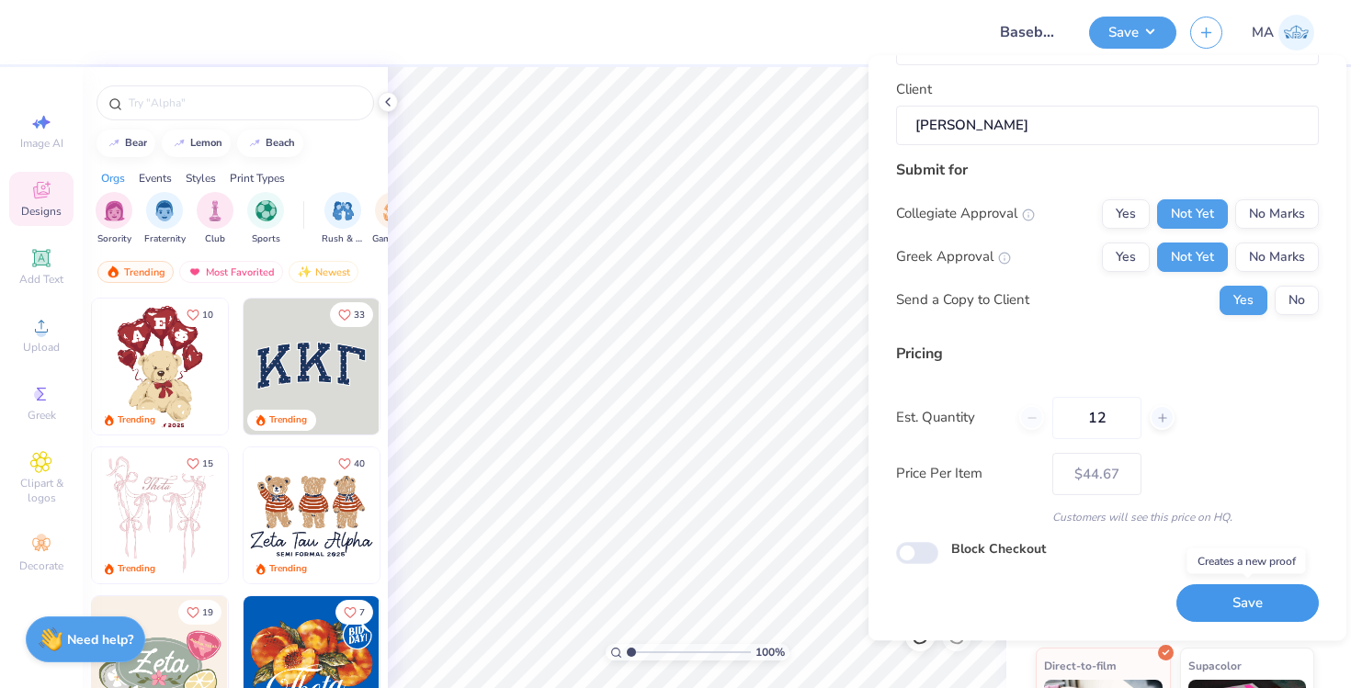
click at [1228, 594] on button "Save" at bounding box center [1247, 604] width 142 height 38
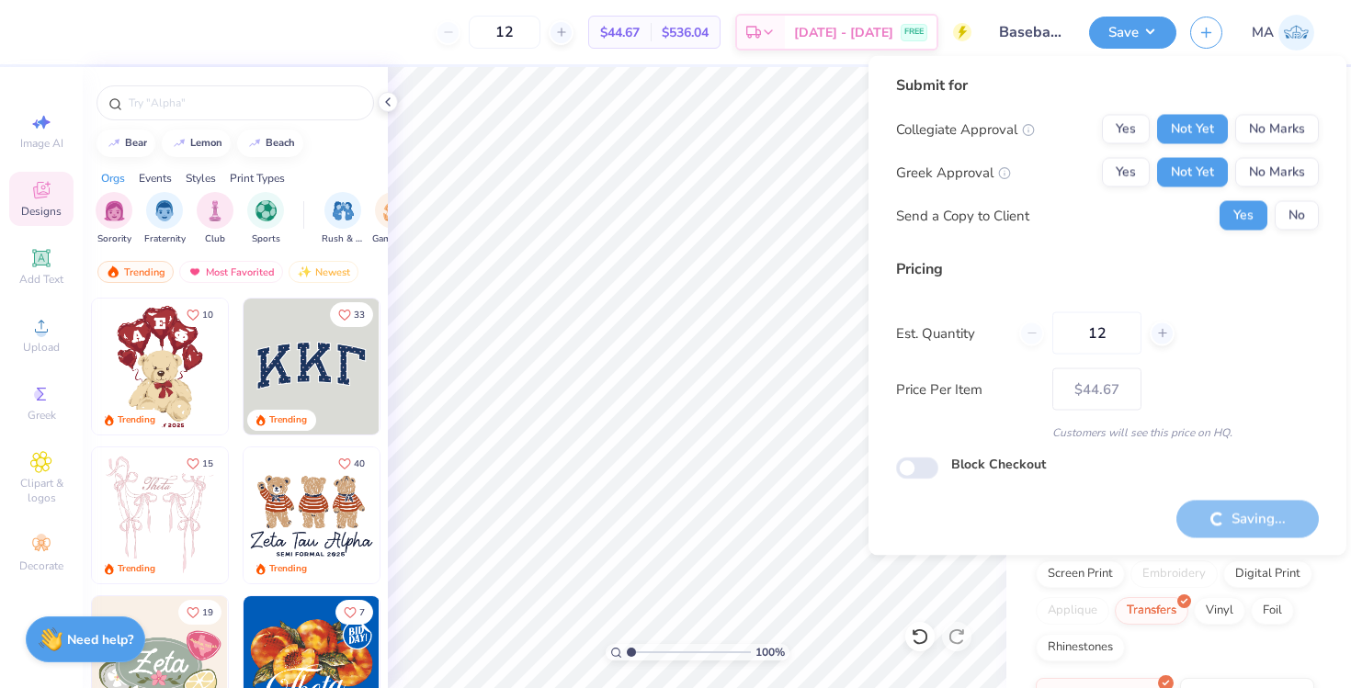
type input "– –"
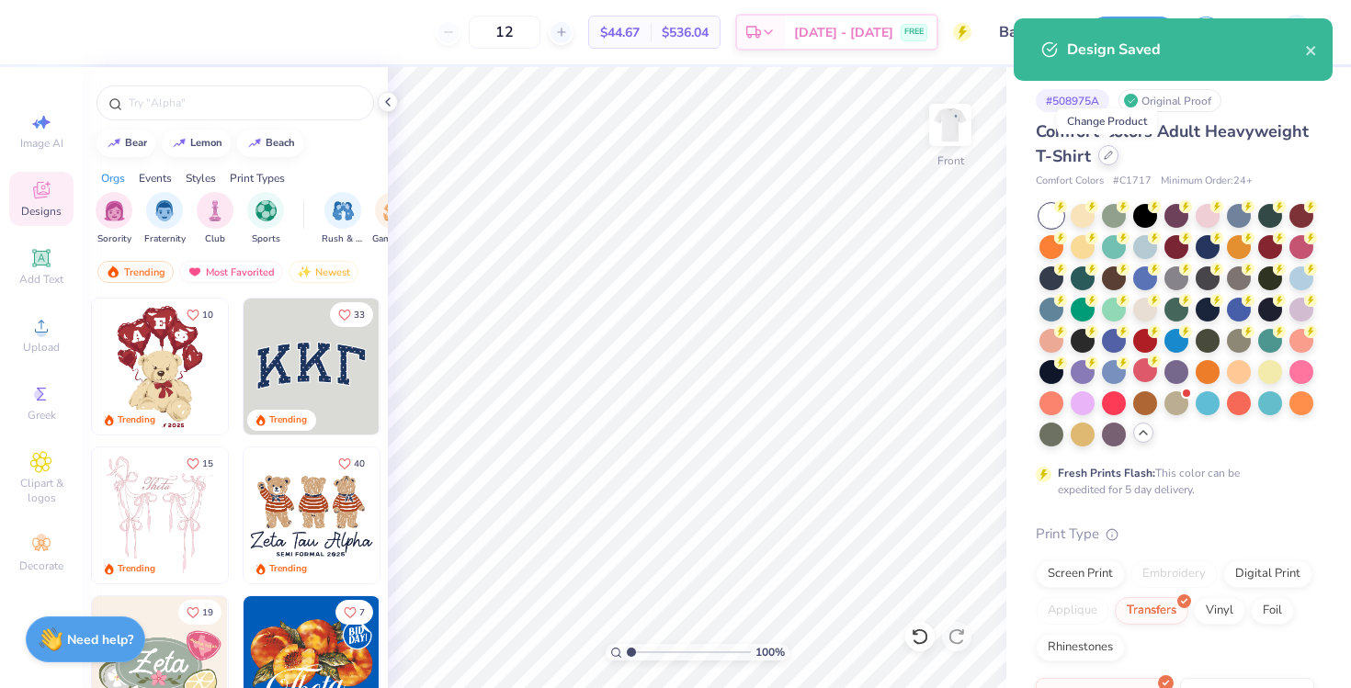
click at [1107, 155] on icon at bounding box center [1107, 155] width 7 height 7
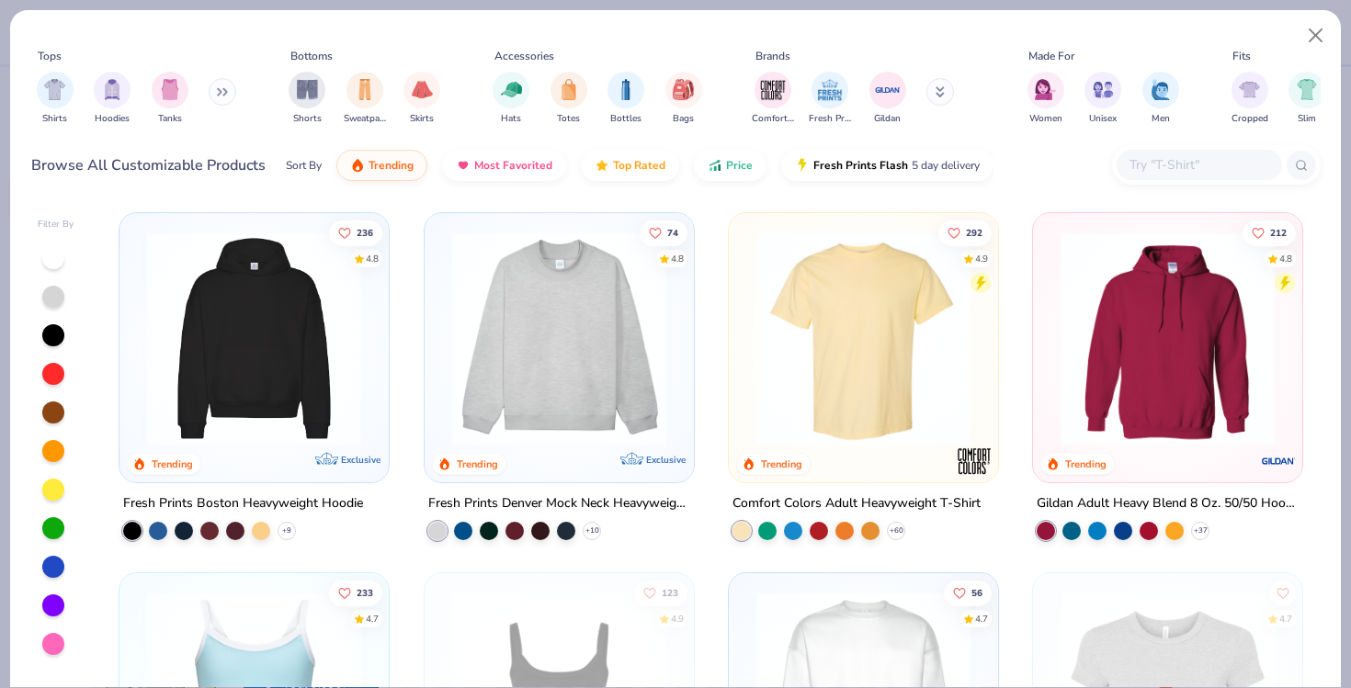
click at [1150, 164] on input "text" at bounding box center [1197, 164] width 141 height 21
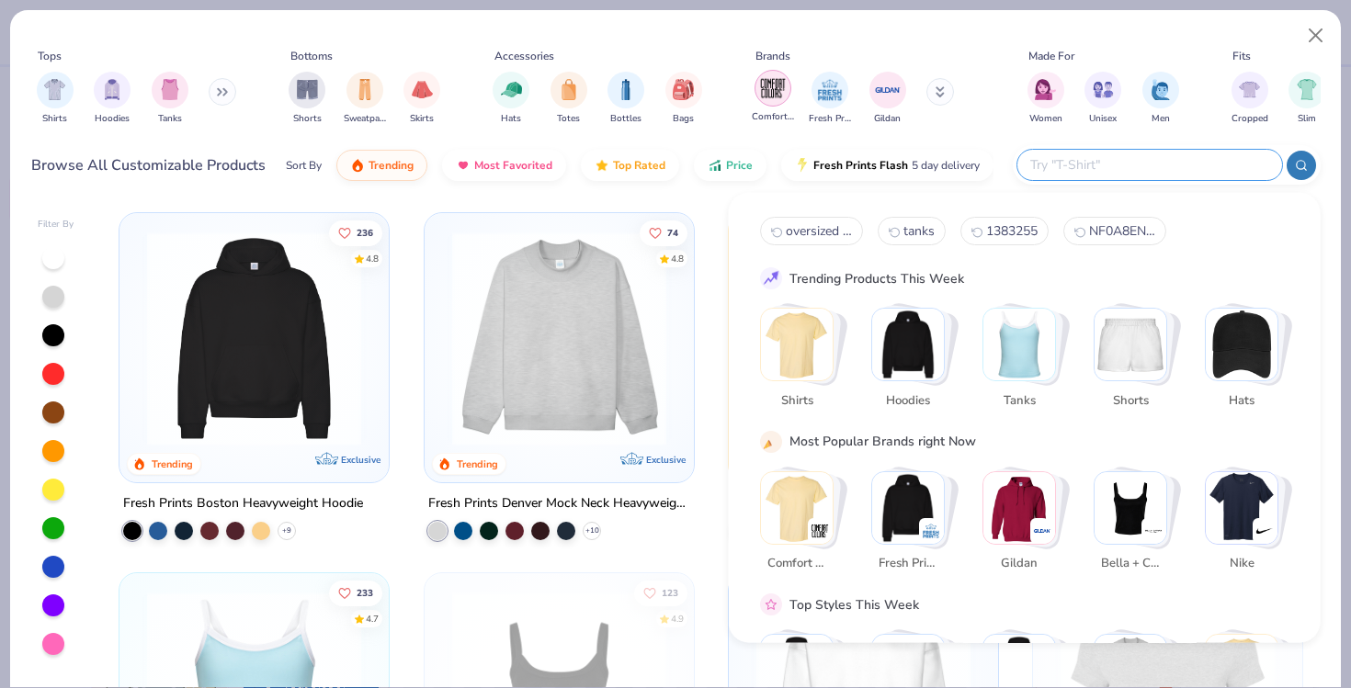
click at [772, 90] on img "filter for Comfort Colors" at bounding box center [773, 88] width 28 height 28
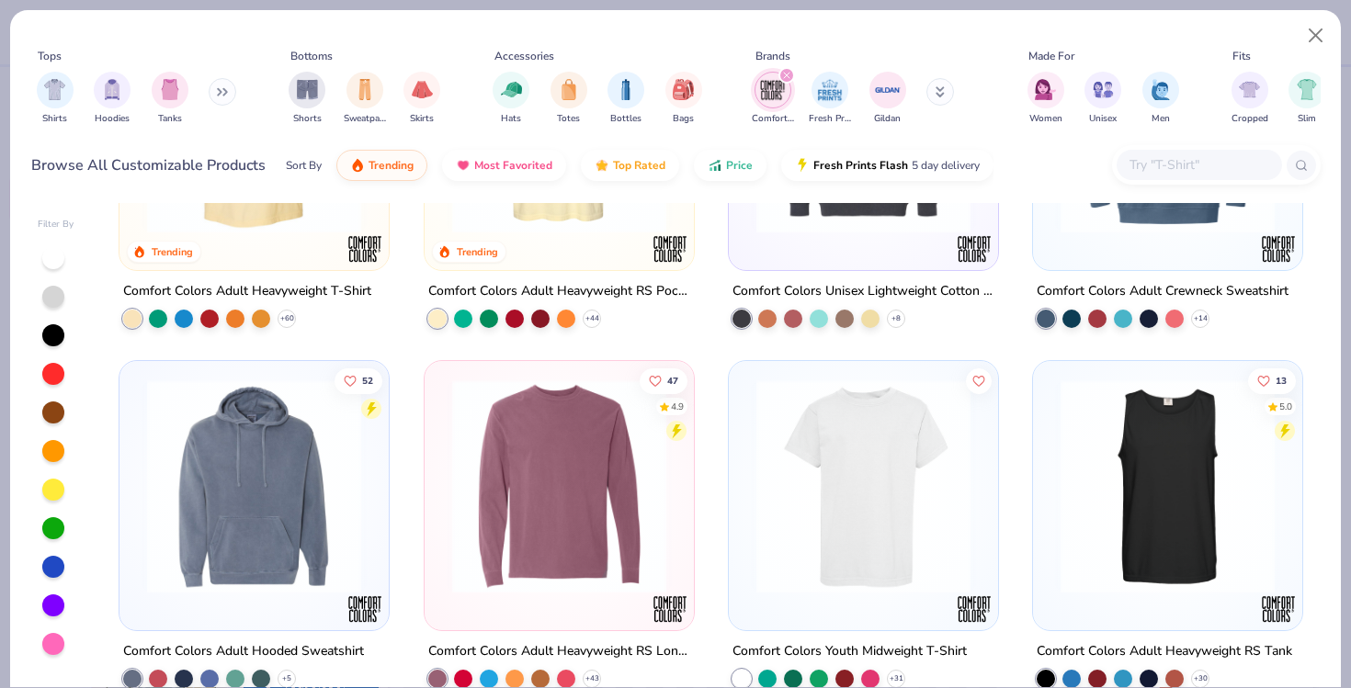
scroll to position [255, 0]
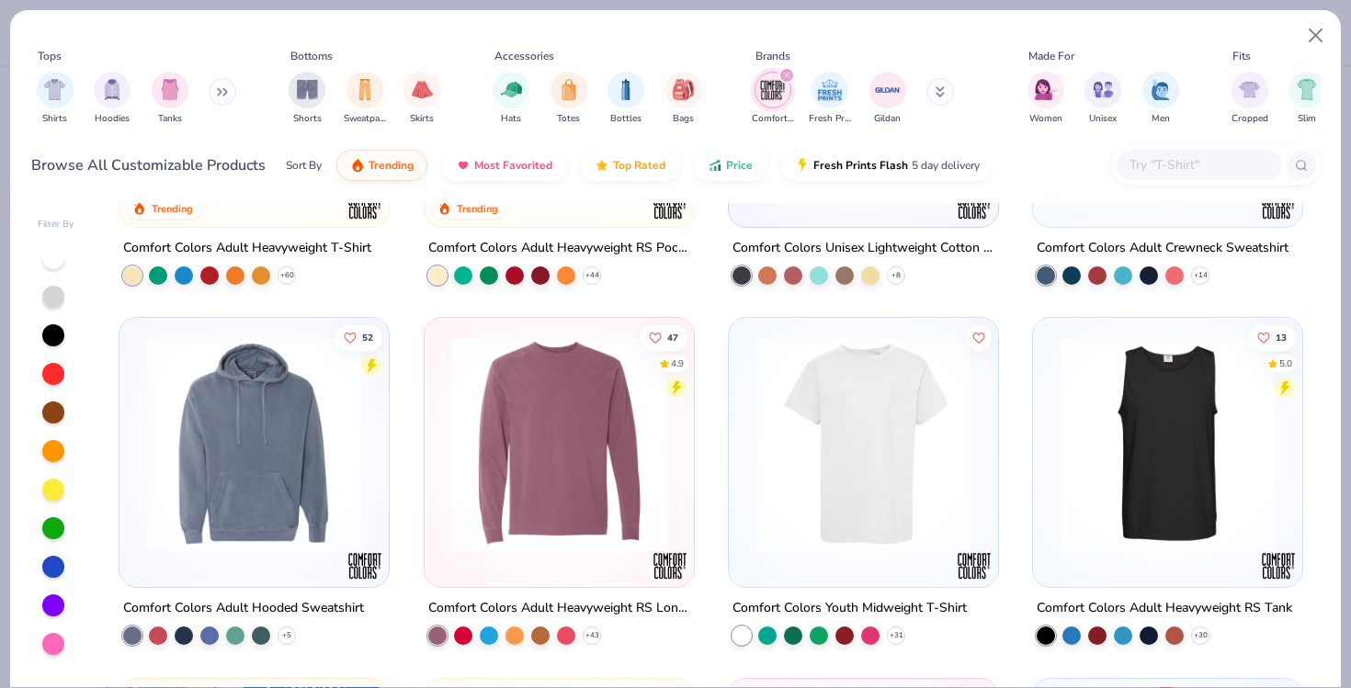
click at [571, 472] on img at bounding box center [559, 443] width 232 height 214
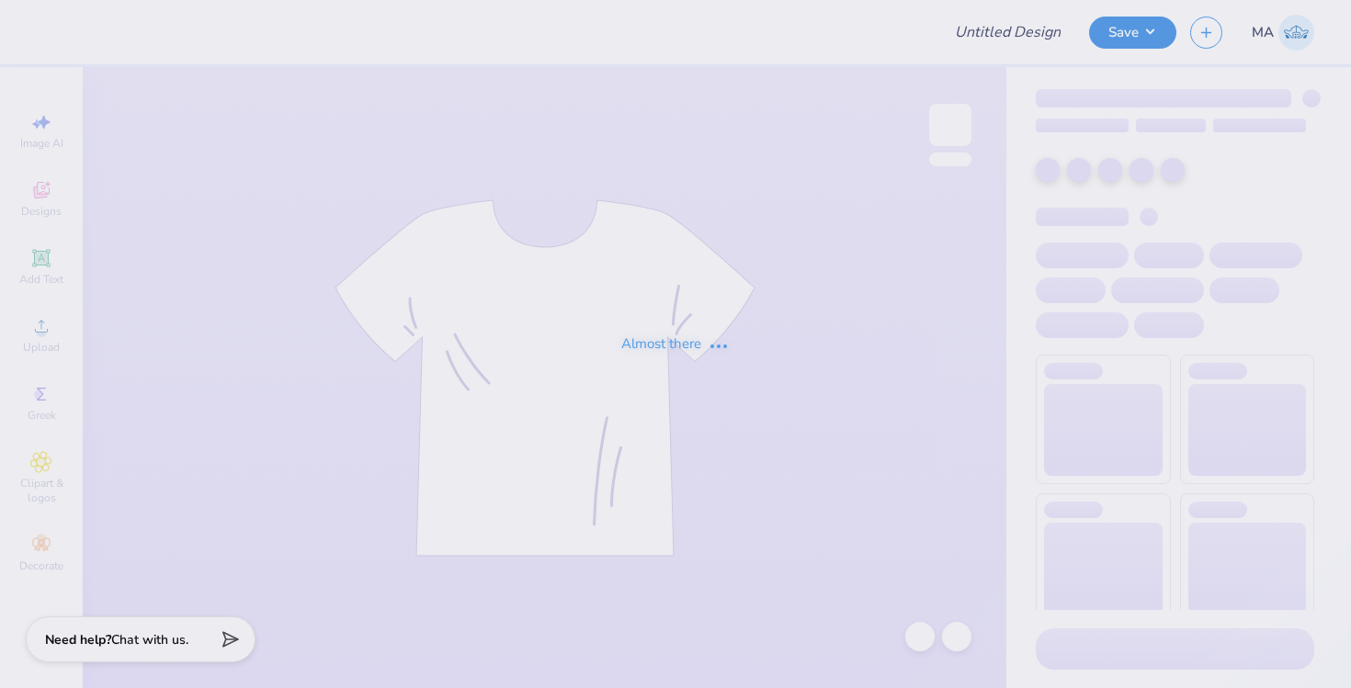
type input "Baseball CC Merch"
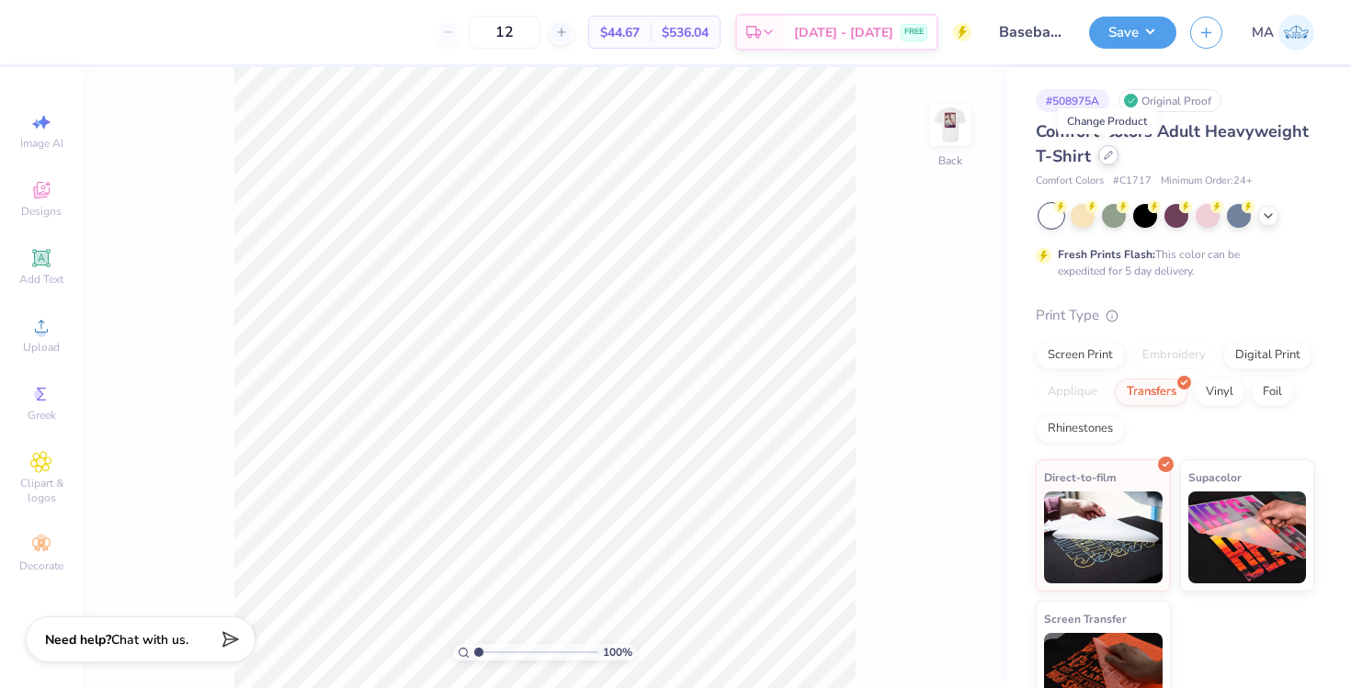
click at [1113, 154] on div at bounding box center [1108, 155] width 20 height 20
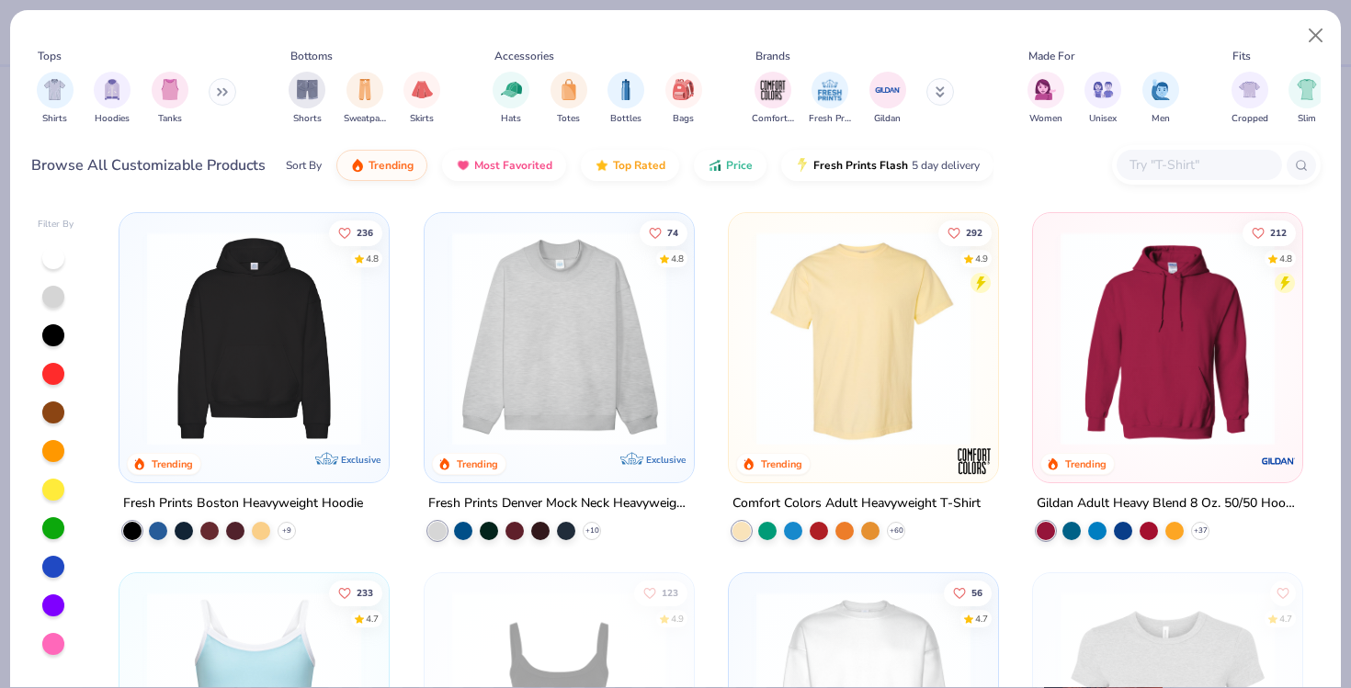
click at [1137, 157] on input "text" at bounding box center [1197, 164] width 141 height 21
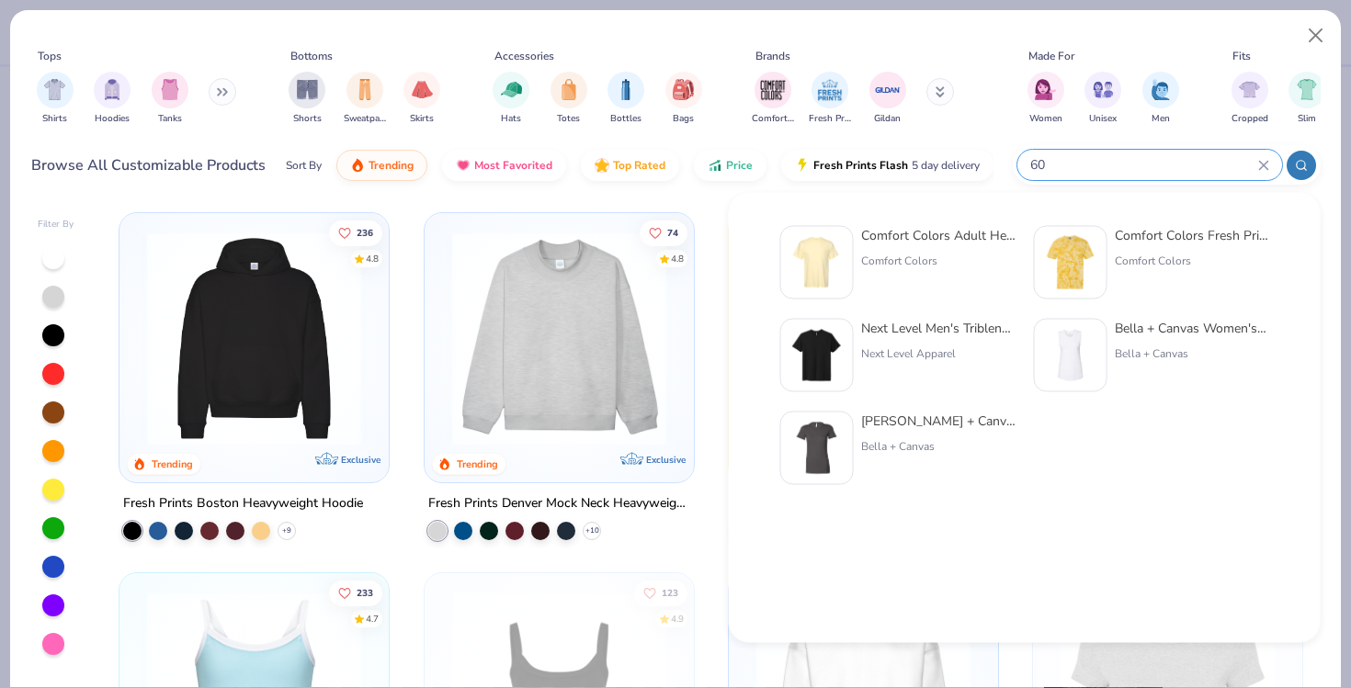
type input "6"
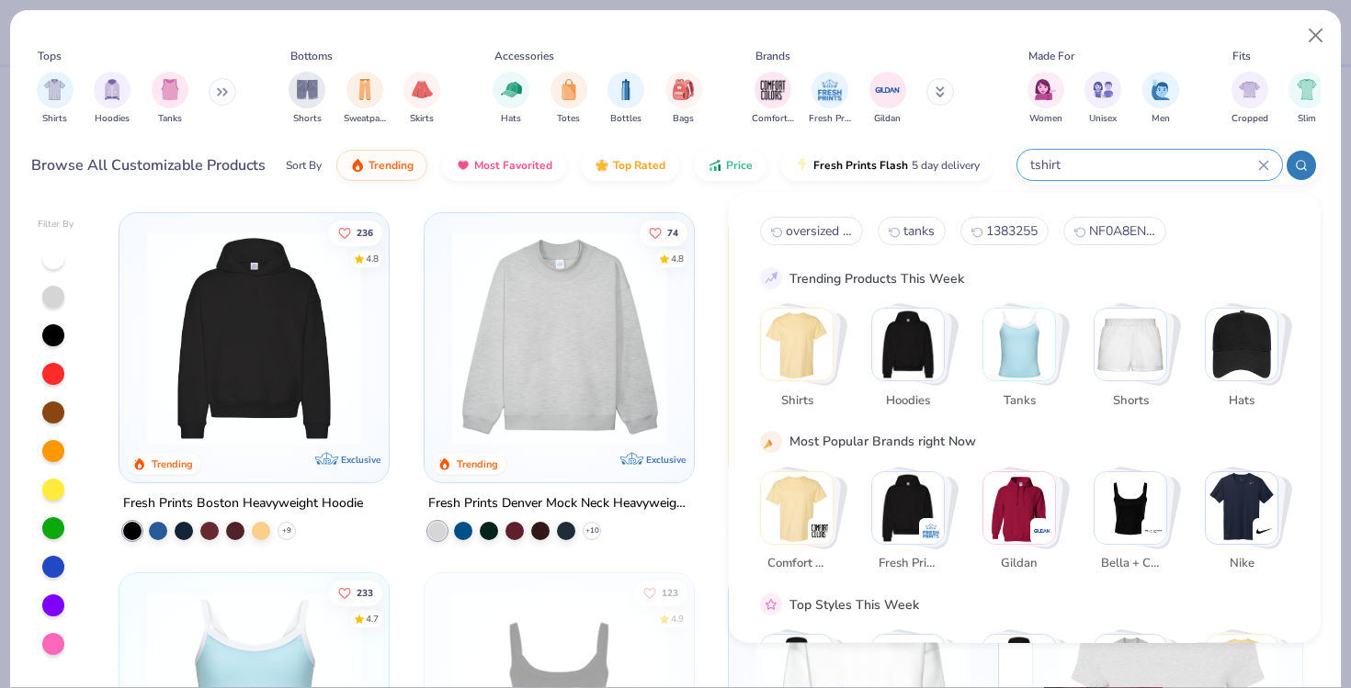
type input "tshirt"
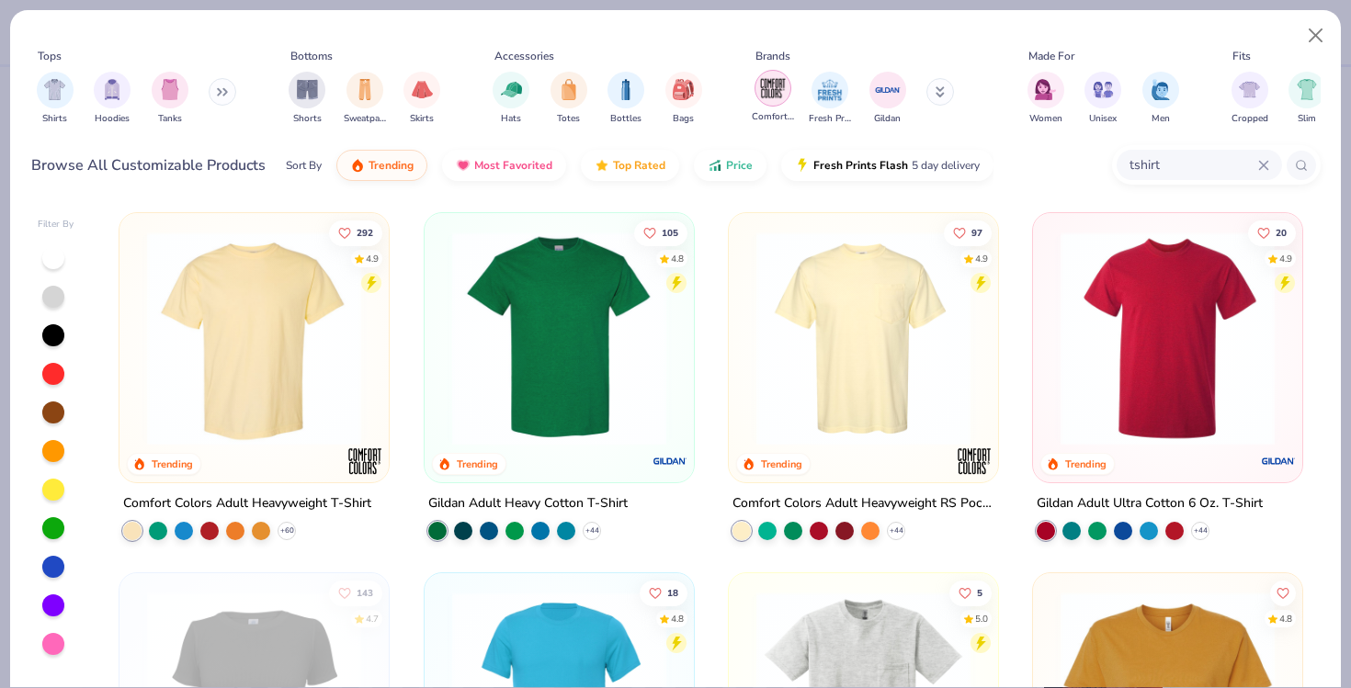
click at [767, 96] on img "filter for Comfort Colors" at bounding box center [773, 88] width 28 height 28
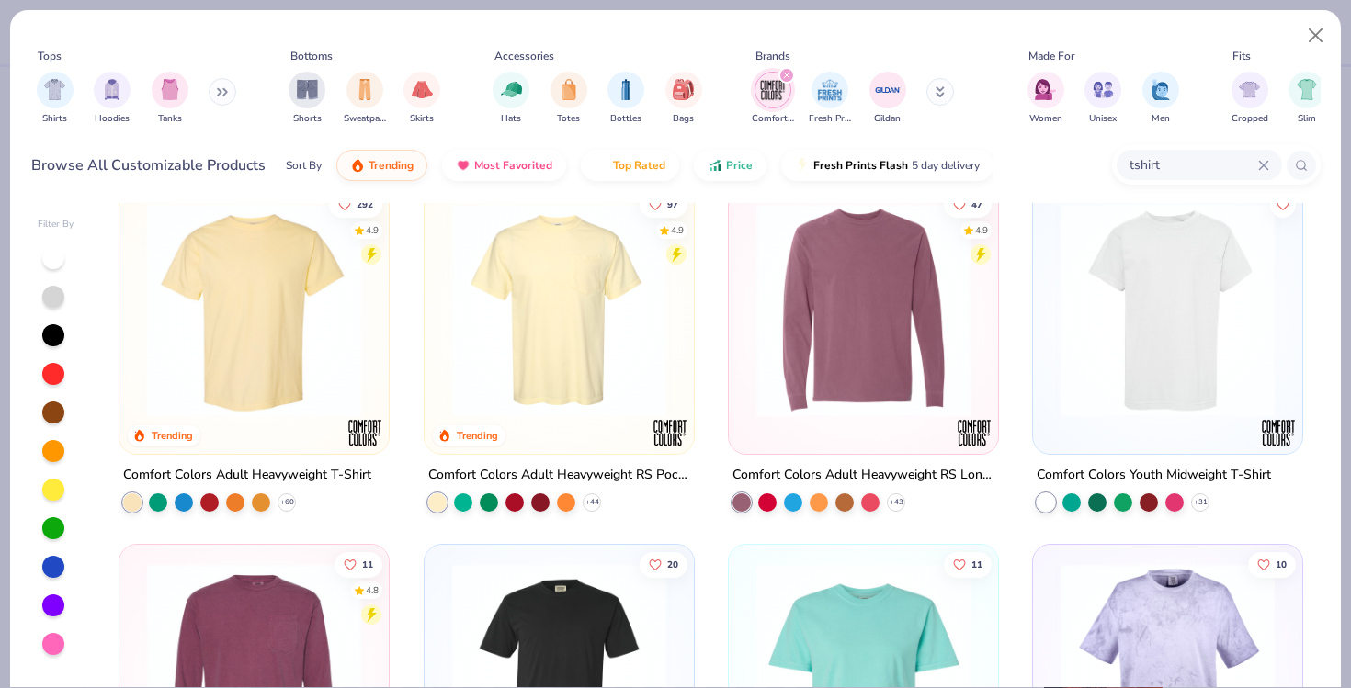
scroll to position [21, 0]
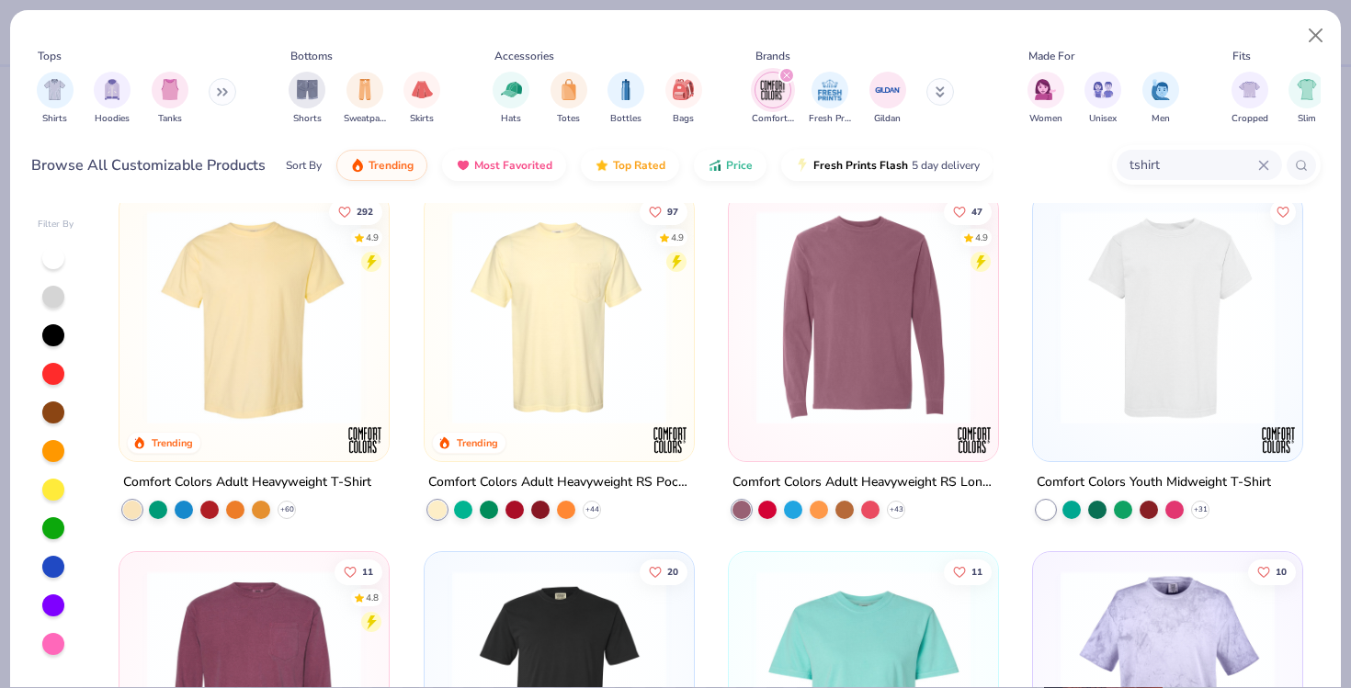
click at [843, 345] on img at bounding box center [863, 317] width 232 height 214
